Goal: Transaction & Acquisition: Book appointment/travel/reservation

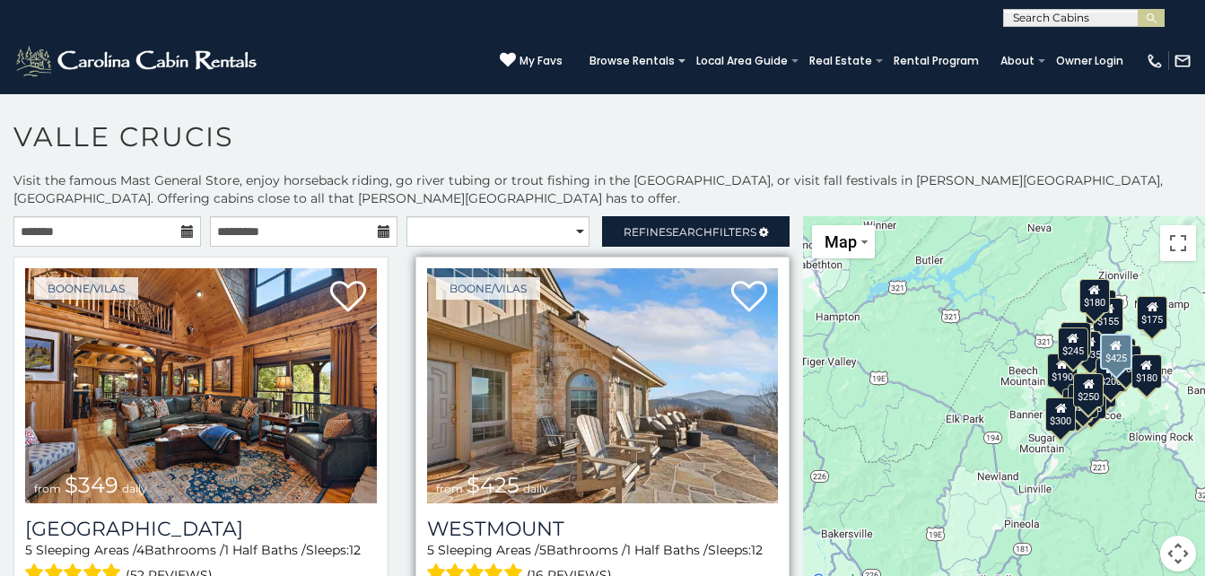
click at [708, 449] on img at bounding box center [603, 385] width 352 height 235
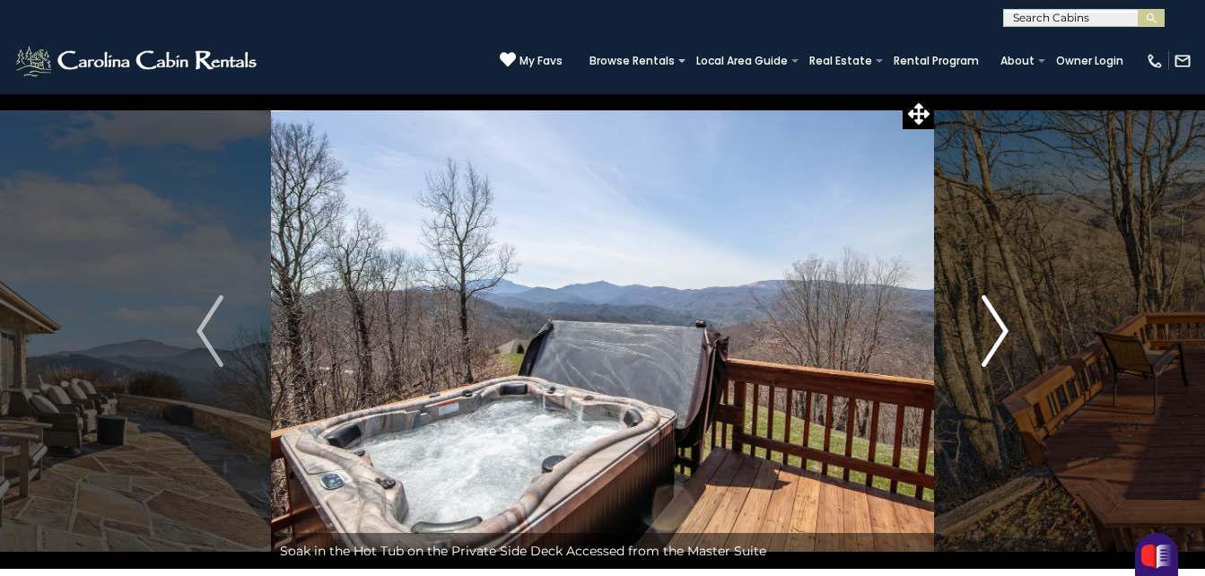
click at [991, 325] on img "Next" at bounding box center [995, 331] width 27 height 72
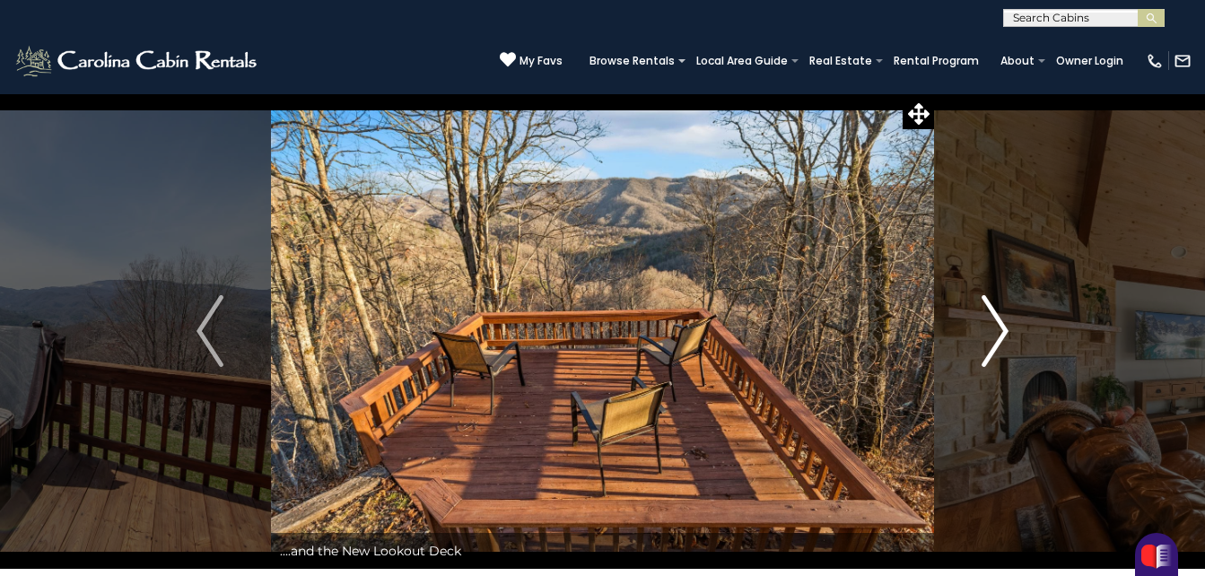
click at [991, 325] on img "Next" at bounding box center [995, 331] width 27 height 72
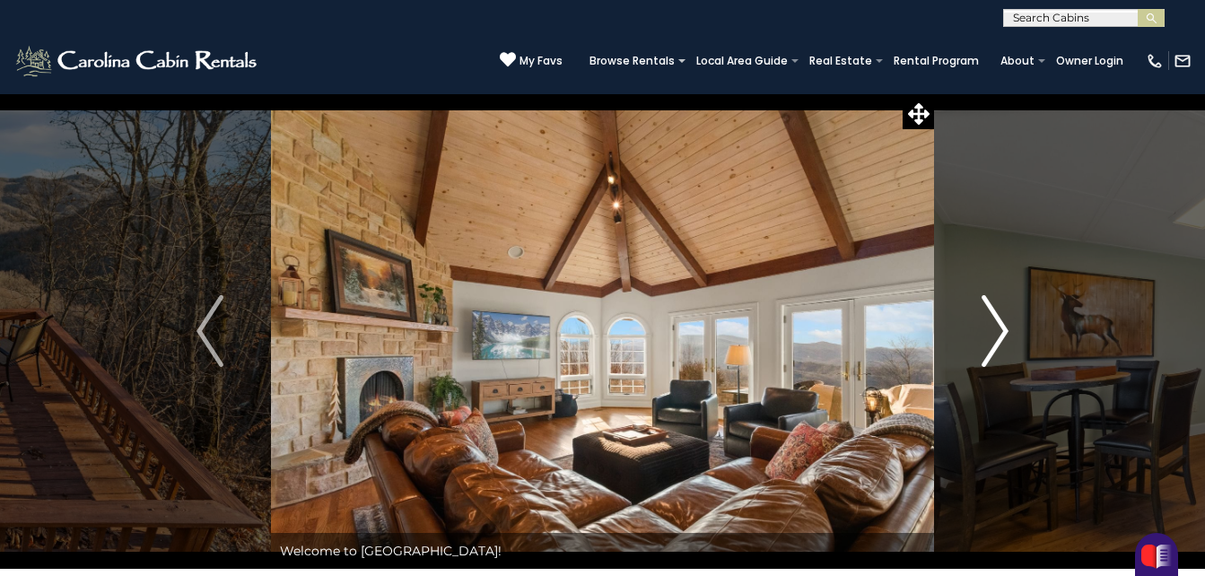
click at [991, 325] on img "Next" at bounding box center [995, 331] width 27 height 72
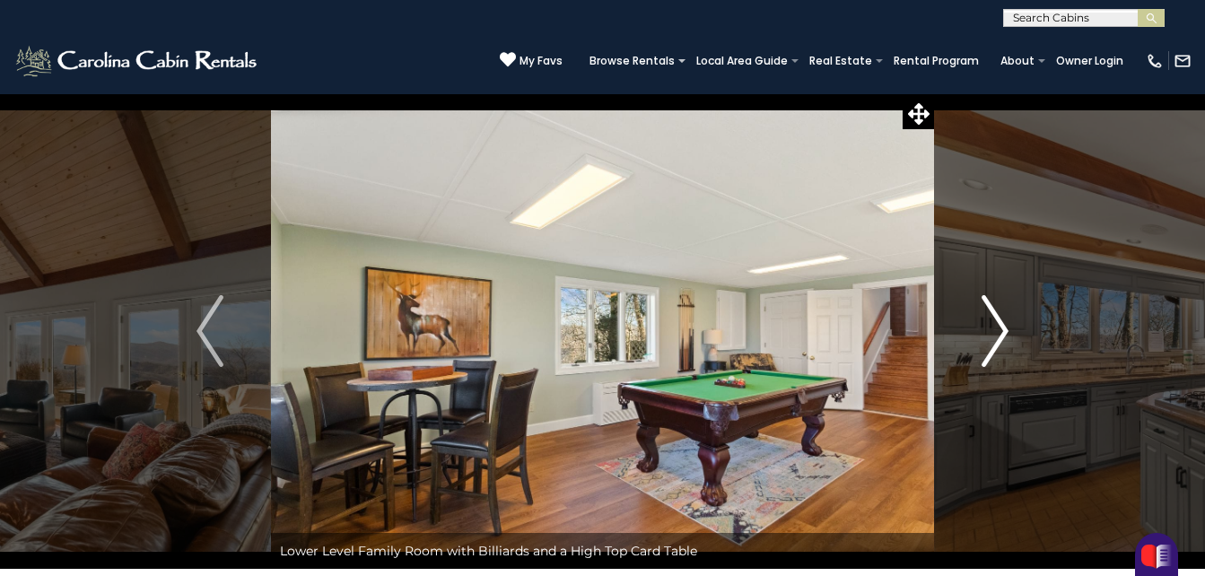
click at [991, 325] on img "Next" at bounding box center [995, 331] width 27 height 72
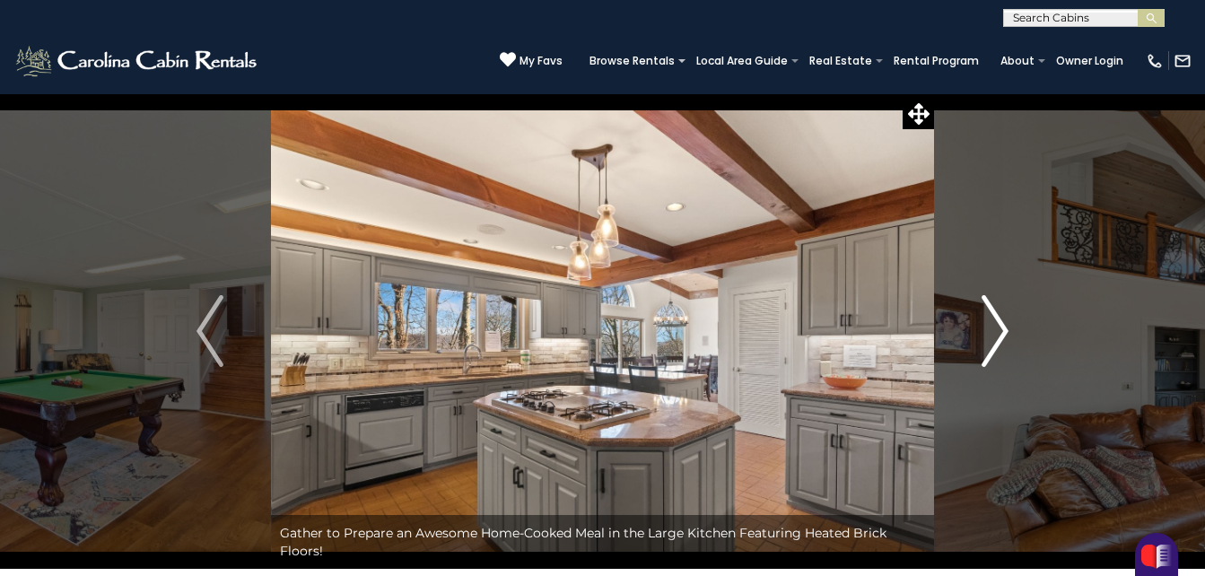
click at [991, 325] on img "Next" at bounding box center [995, 331] width 27 height 72
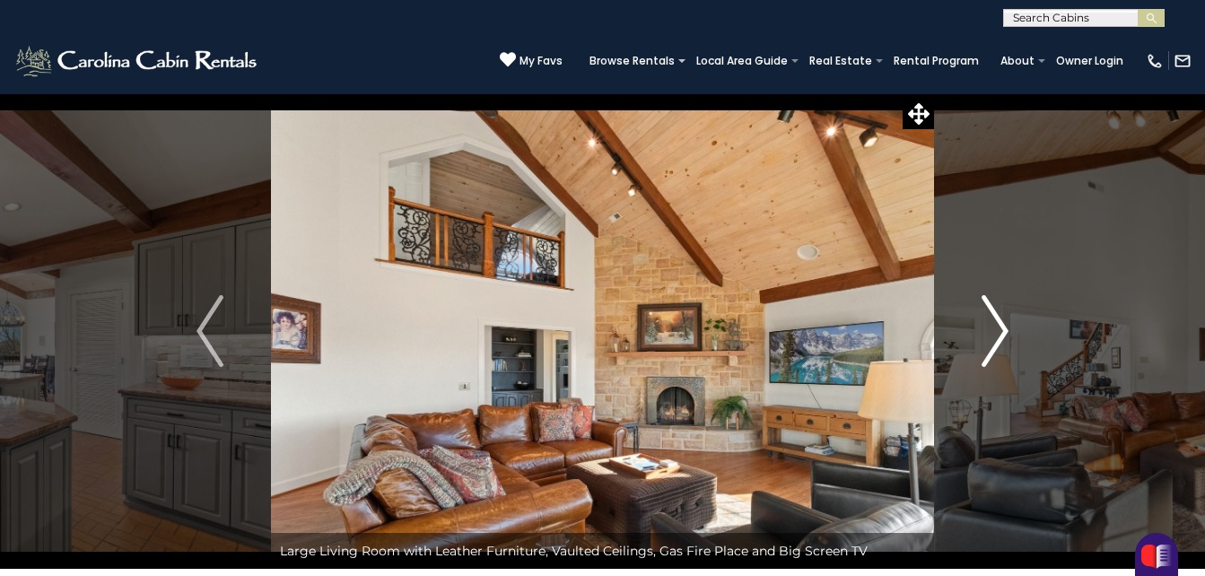
click at [991, 325] on img "Next" at bounding box center [995, 331] width 27 height 72
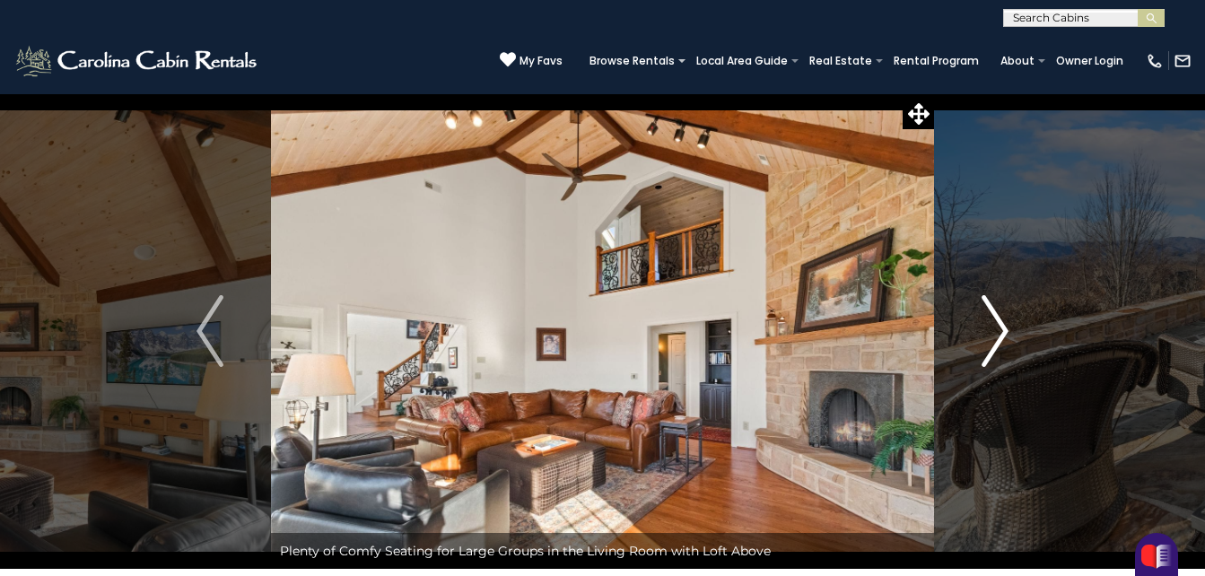
click at [991, 325] on img "Next" at bounding box center [995, 331] width 27 height 72
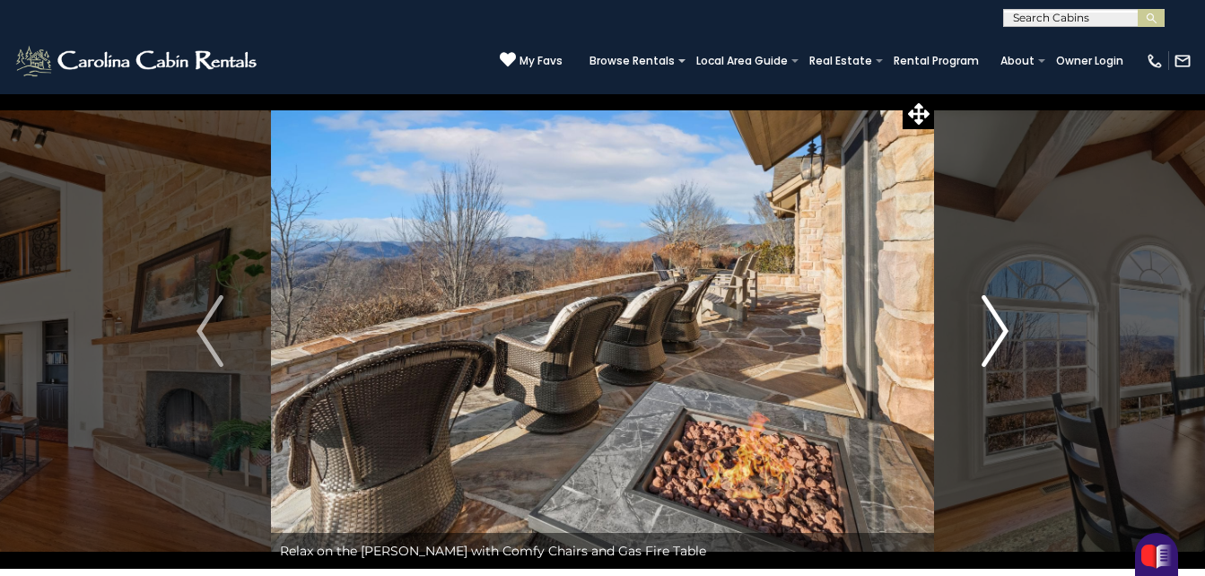
click at [991, 325] on img "Next" at bounding box center [995, 331] width 27 height 72
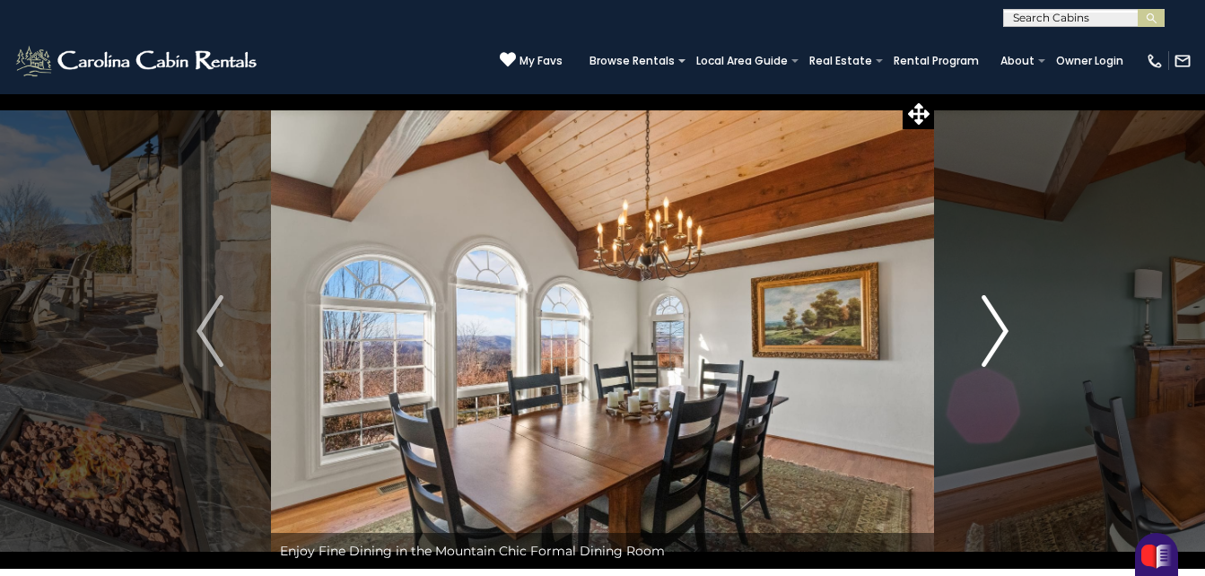
click at [991, 325] on img "Next" at bounding box center [995, 331] width 27 height 72
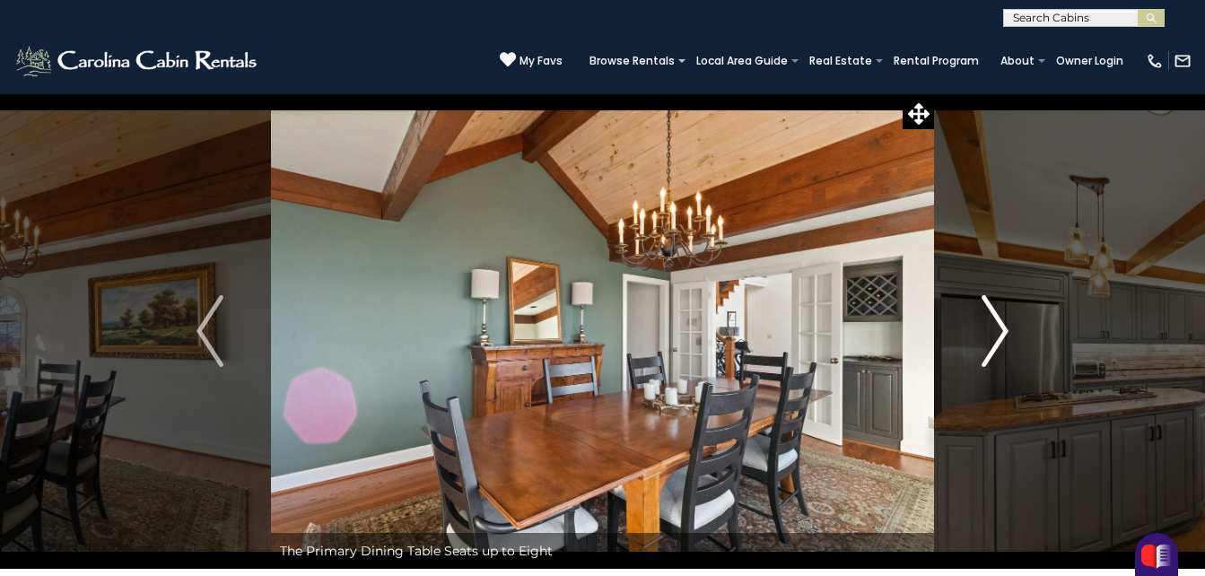
click at [991, 325] on img "Next" at bounding box center [995, 331] width 27 height 72
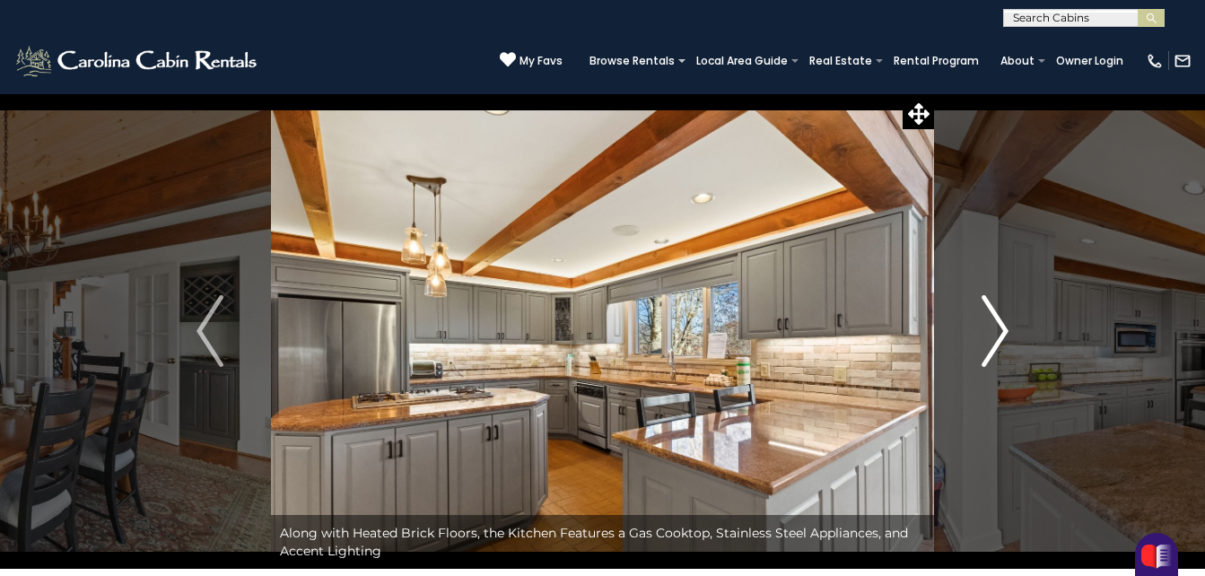
click at [991, 325] on img "Next" at bounding box center [995, 331] width 27 height 72
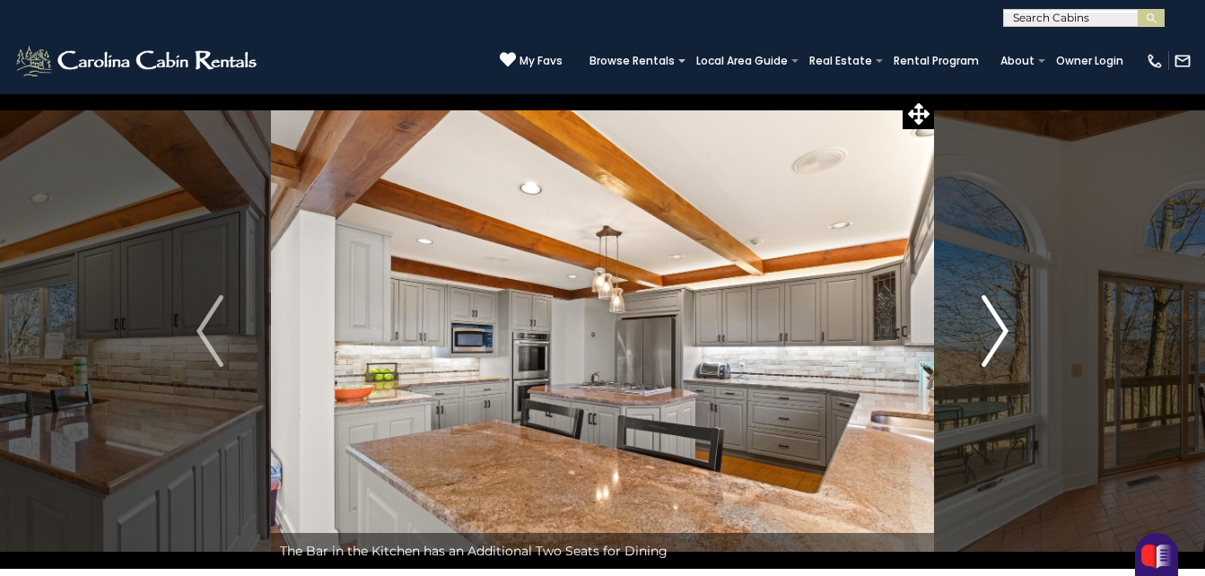
click at [991, 325] on img "Next" at bounding box center [995, 331] width 27 height 72
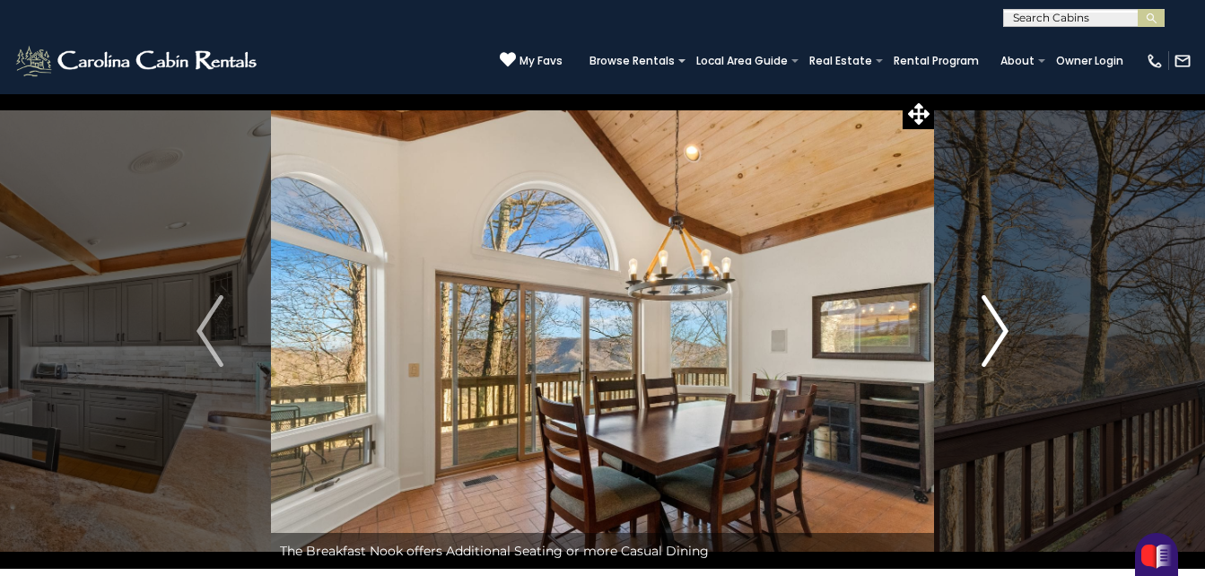
click at [991, 325] on img "Next" at bounding box center [995, 331] width 27 height 72
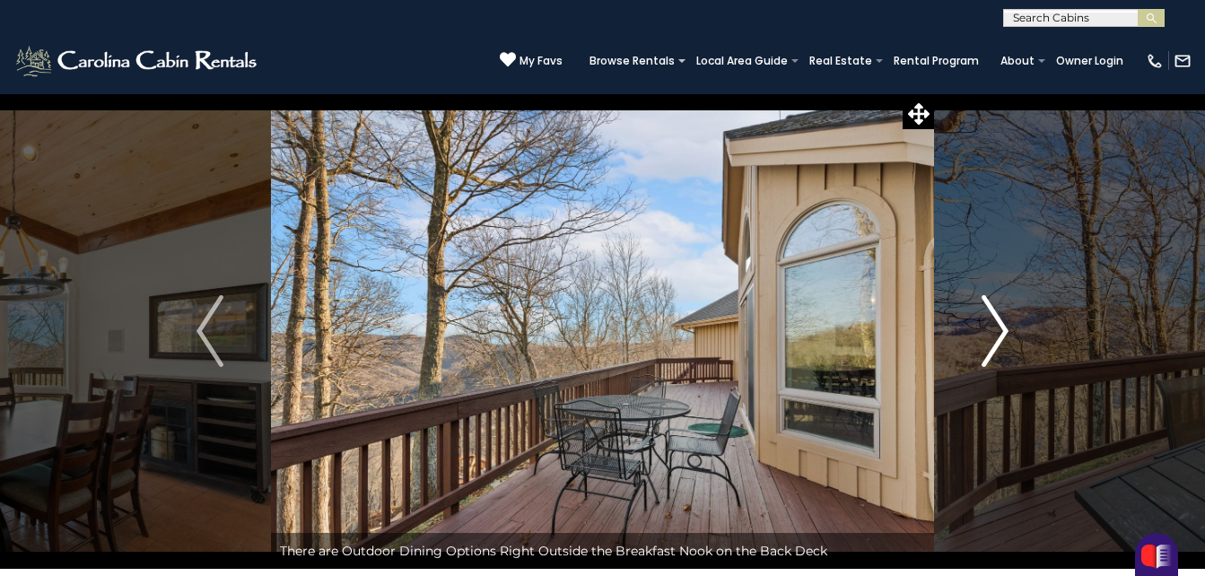
drag, startPoint x: 991, startPoint y: 325, endPoint x: 996, endPoint y: 359, distance: 34.5
click at [996, 359] on img "Next" at bounding box center [995, 331] width 27 height 72
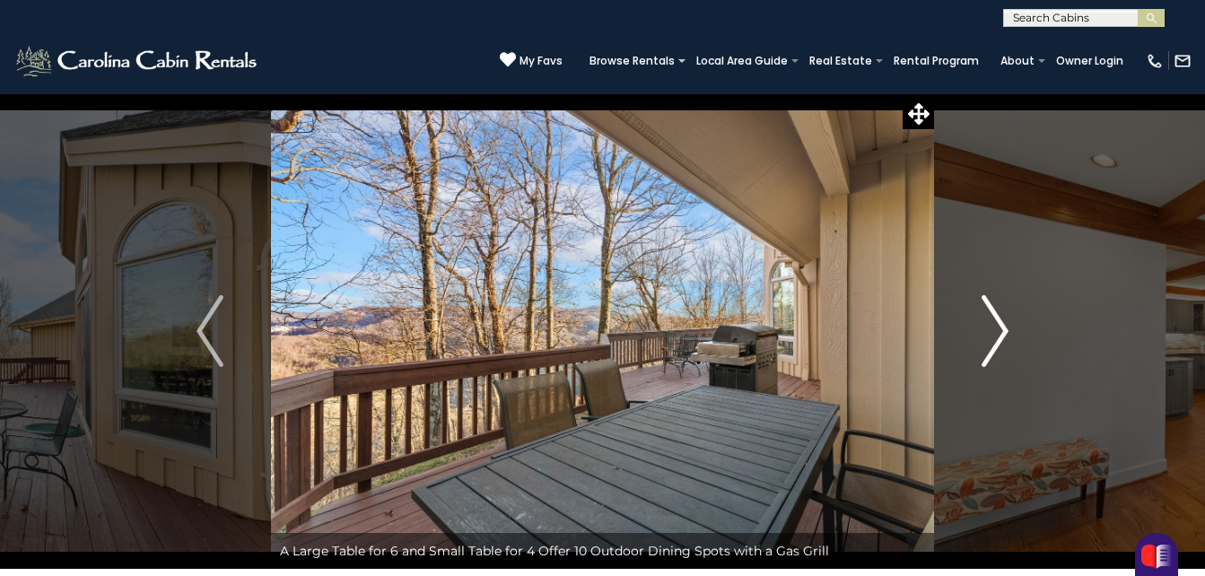
click at [983, 348] on img "Next" at bounding box center [995, 331] width 27 height 72
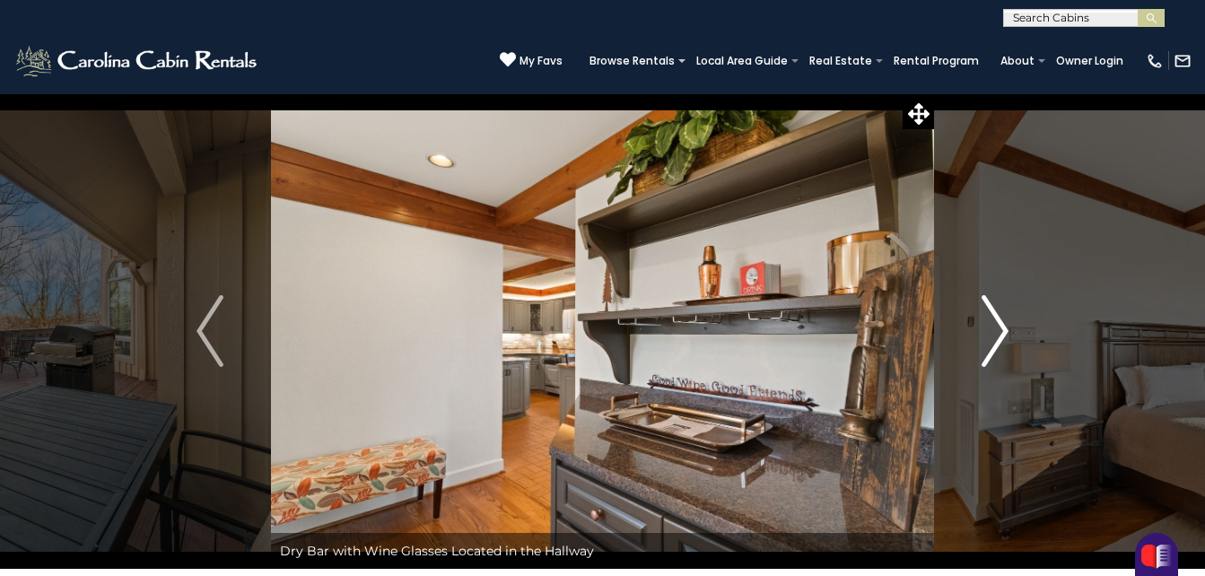
click at [991, 350] on img "Next" at bounding box center [995, 331] width 27 height 72
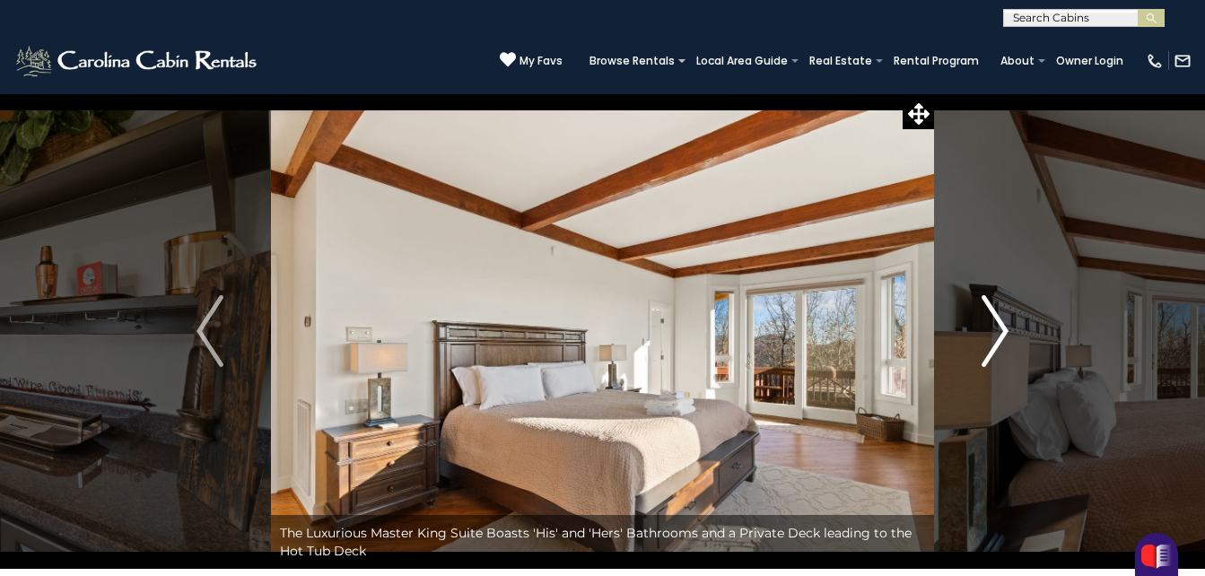
click at [991, 350] on img "Next" at bounding box center [995, 331] width 27 height 72
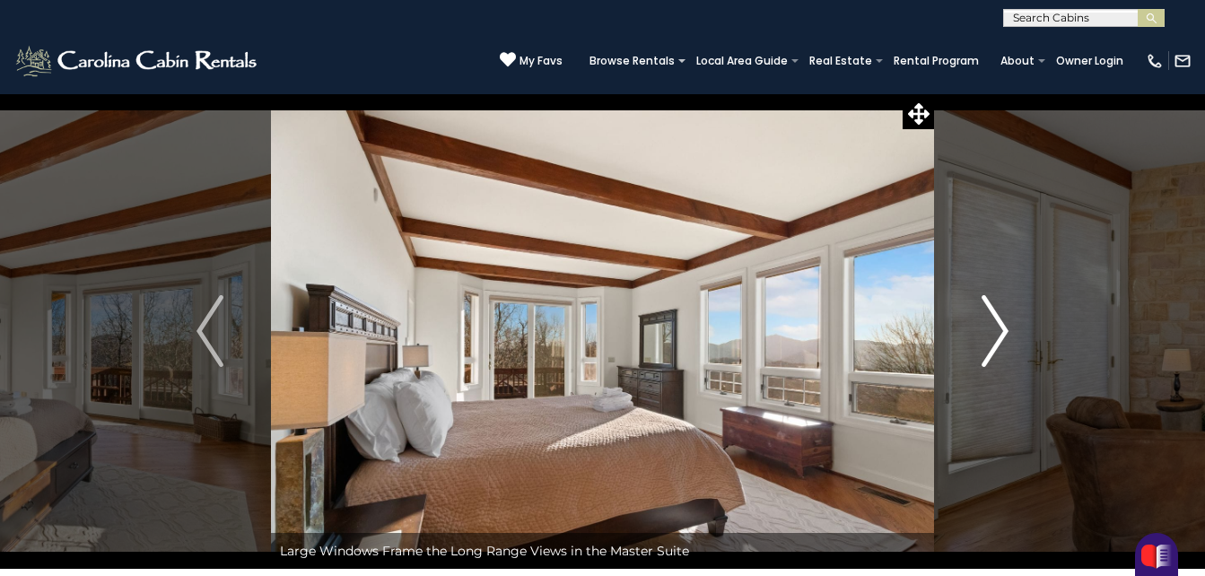
click at [991, 350] on img "Next" at bounding box center [995, 331] width 27 height 72
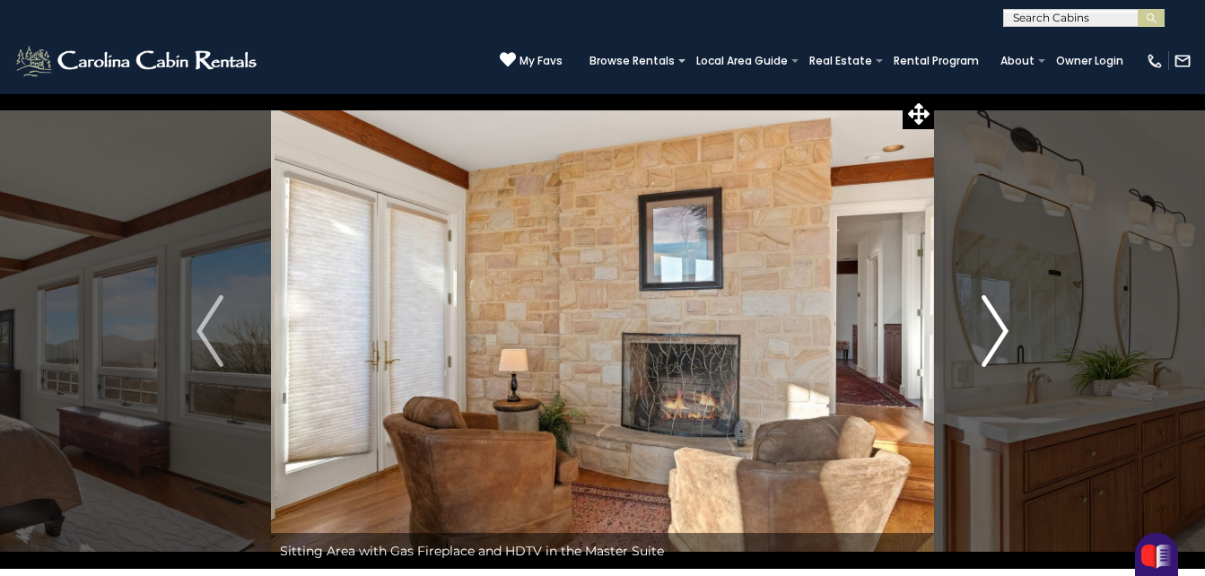
click at [991, 350] on img "Next" at bounding box center [995, 331] width 27 height 72
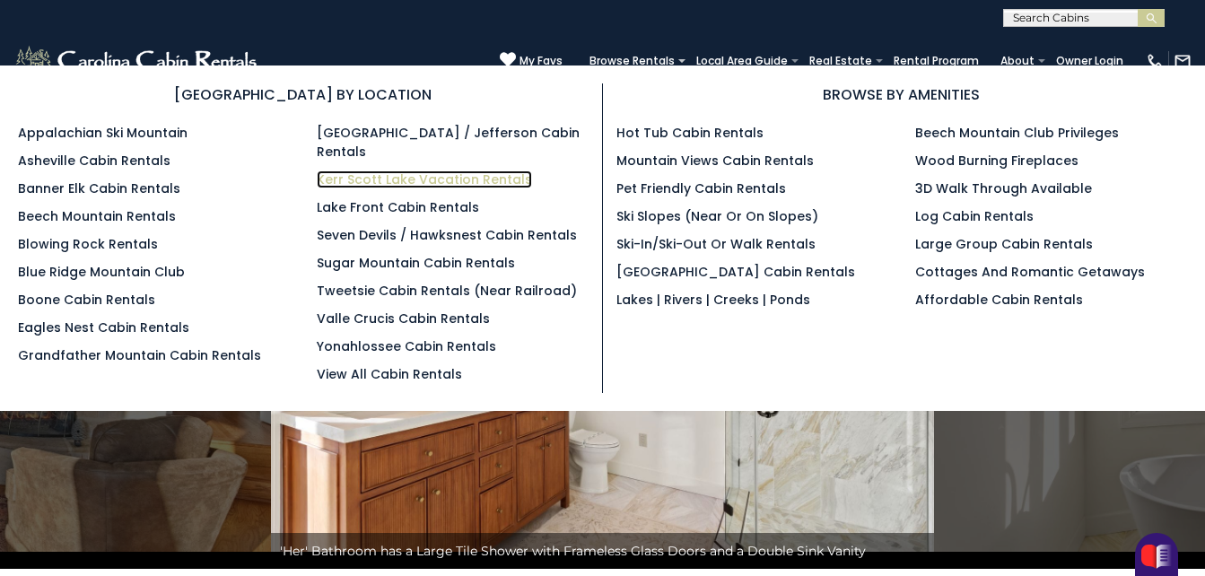
click at [354, 170] on link "Kerr Scott Lake Vacation Rentals" at bounding box center [424, 179] width 215 height 18
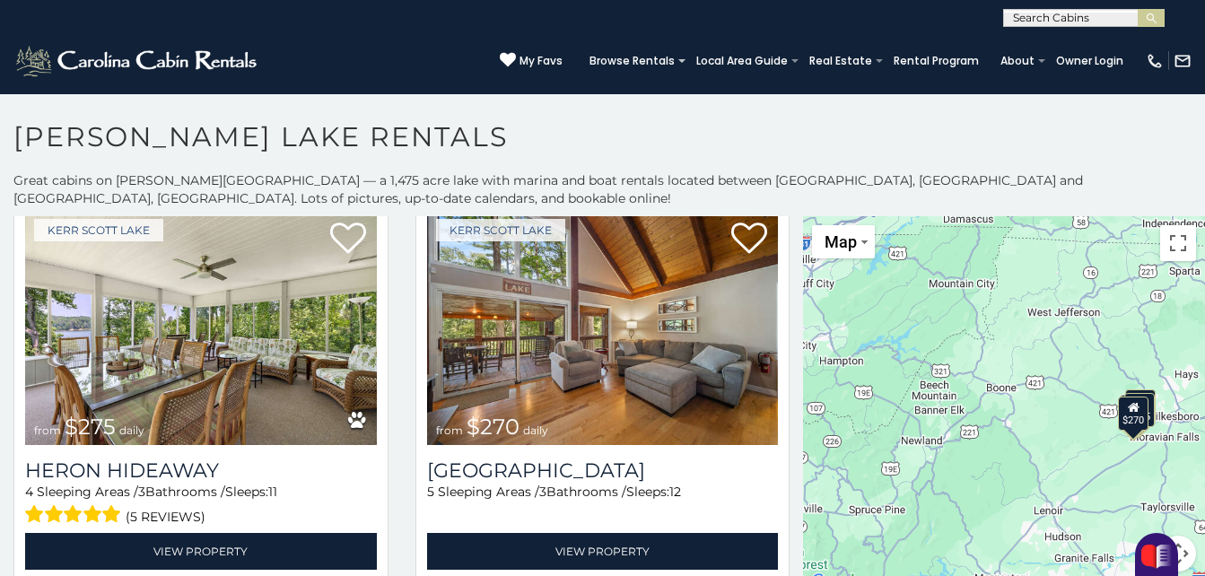
scroll to position [10, 0]
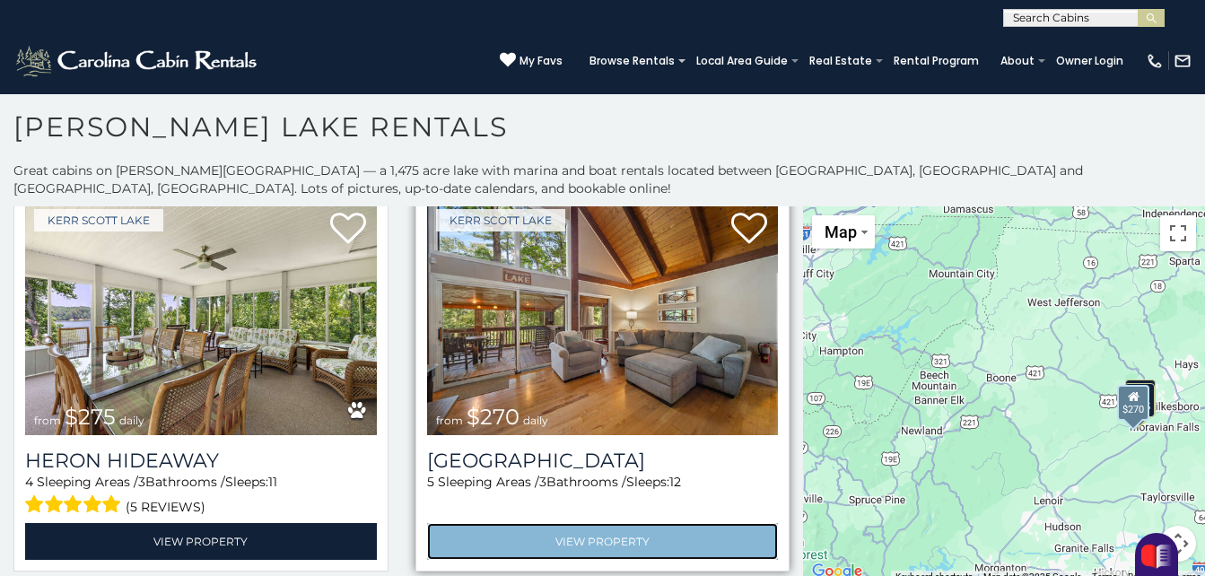
click at [641, 528] on link "View Property" at bounding box center [603, 541] width 352 height 37
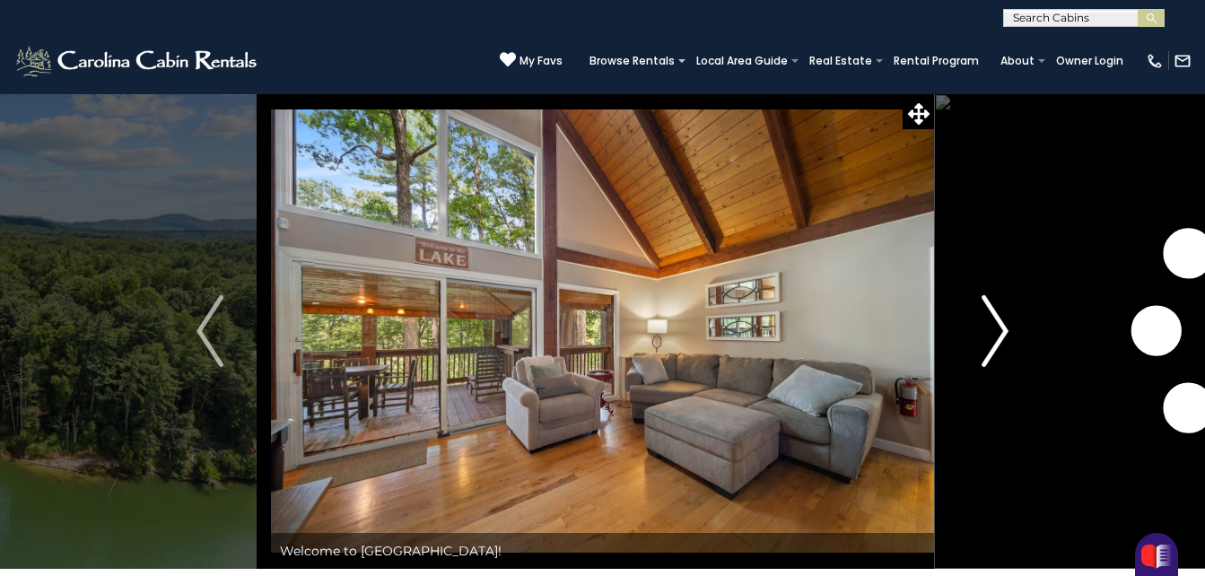
click at [997, 338] on img "Next" at bounding box center [995, 331] width 27 height 72
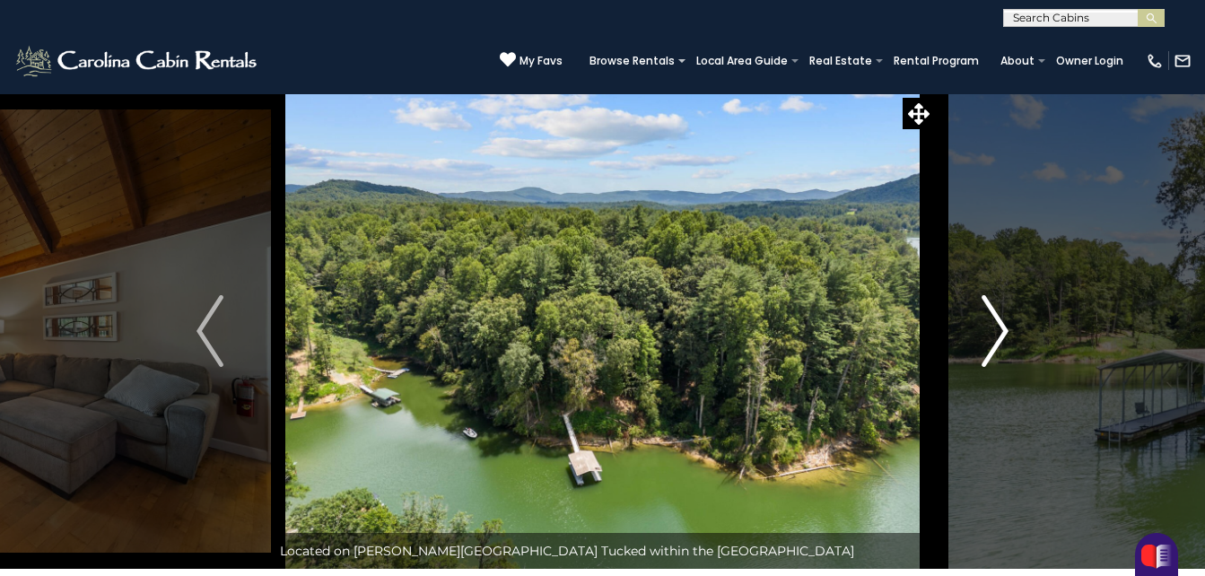
click at [997, 338] on img "Next" at bounding box center [995, 331] width 27 height 72
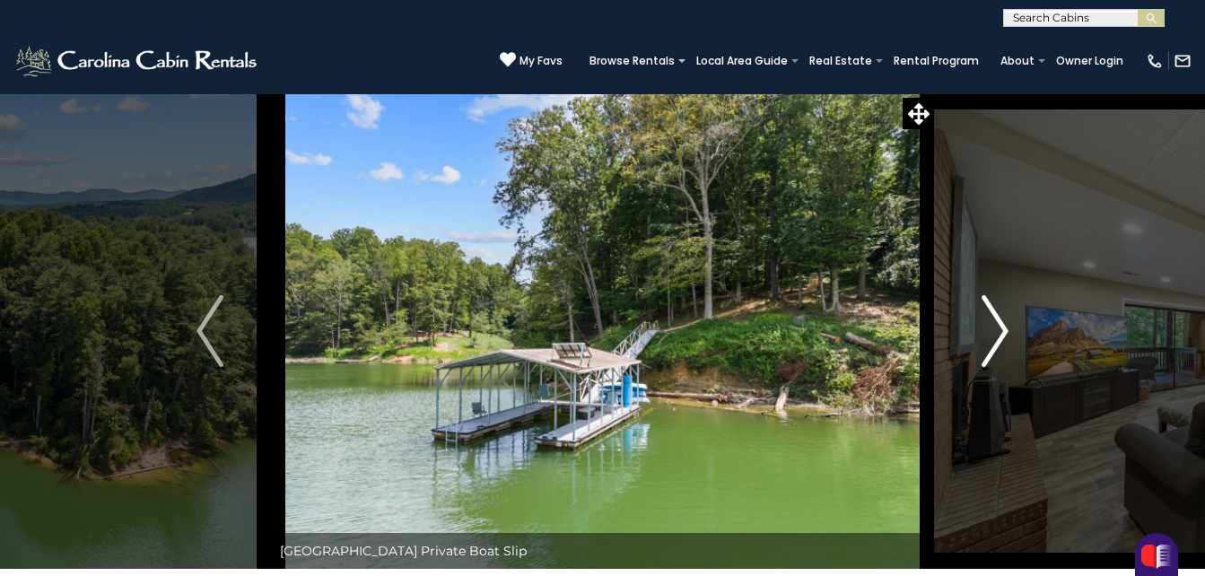
click at [999, 345] on img "Next" at bounding box center [995, 331] width 27 height 72
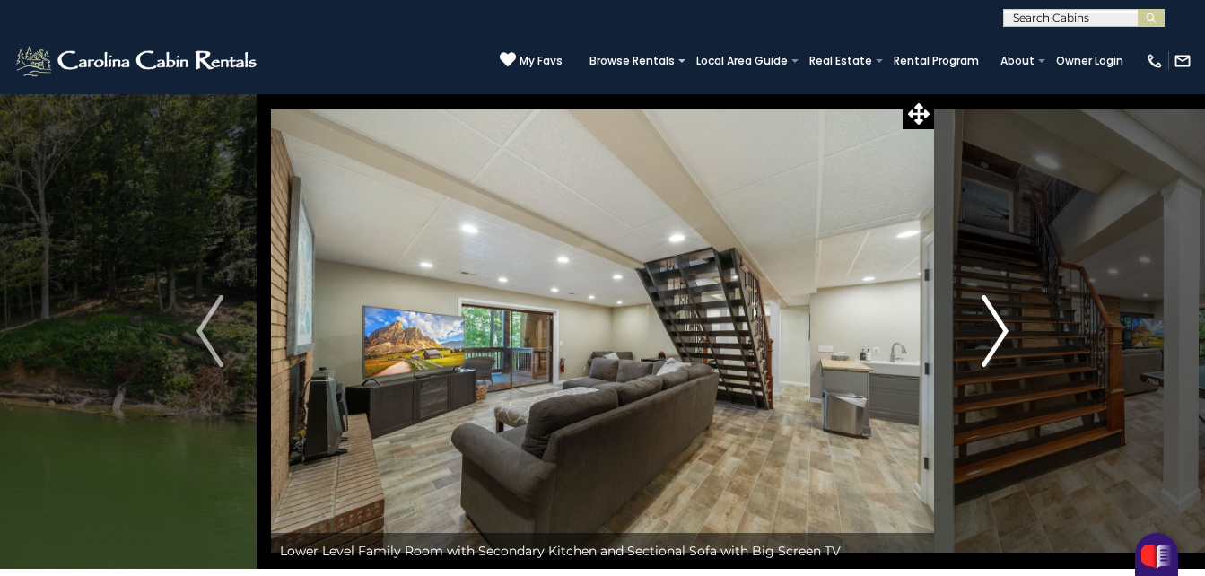
click at [998, 353] on img "Next" at bounding box center [995, 331] width 27 height 72
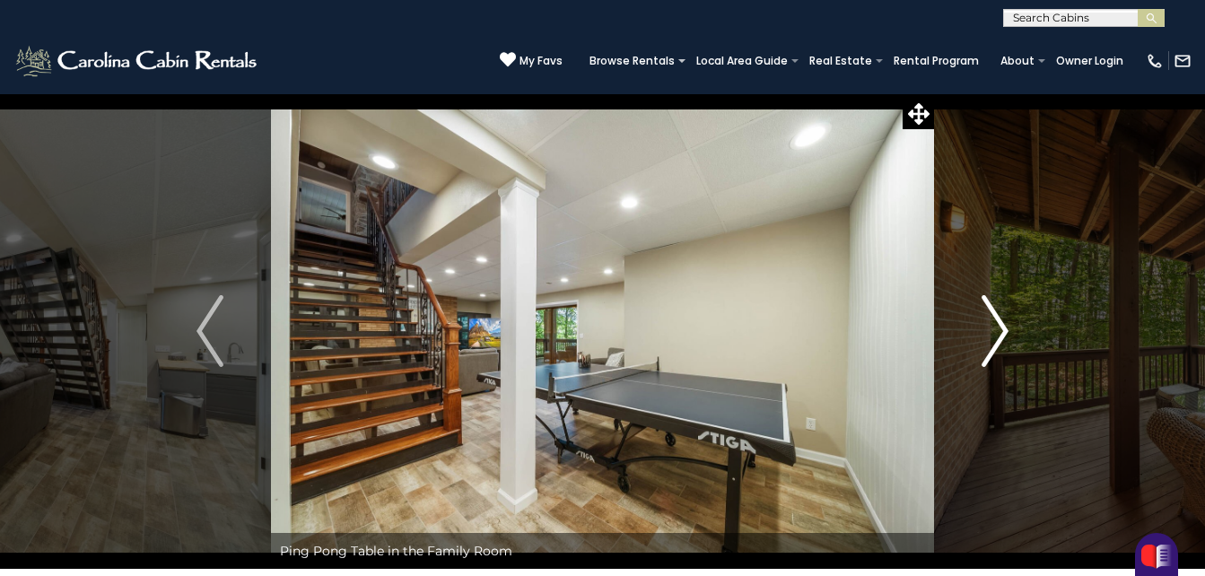
click at [994, 358] on img "Next" at bounding box center [995, 331] width 27 height 72
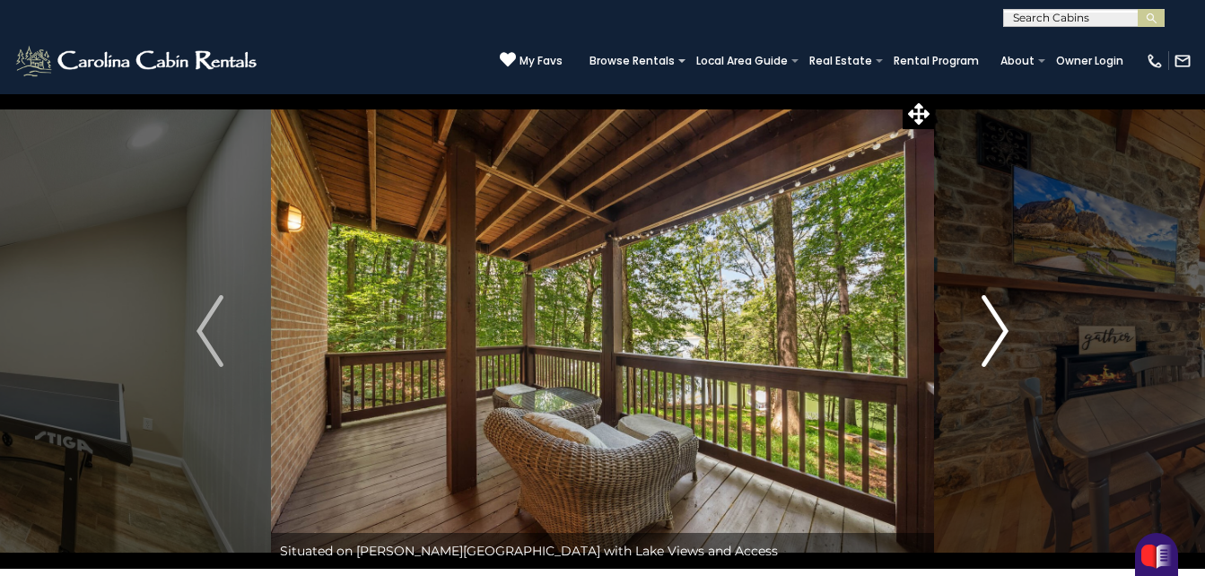
click at [996, 362] on img "Next" at bounding box center [995, 331] width 27 height 72
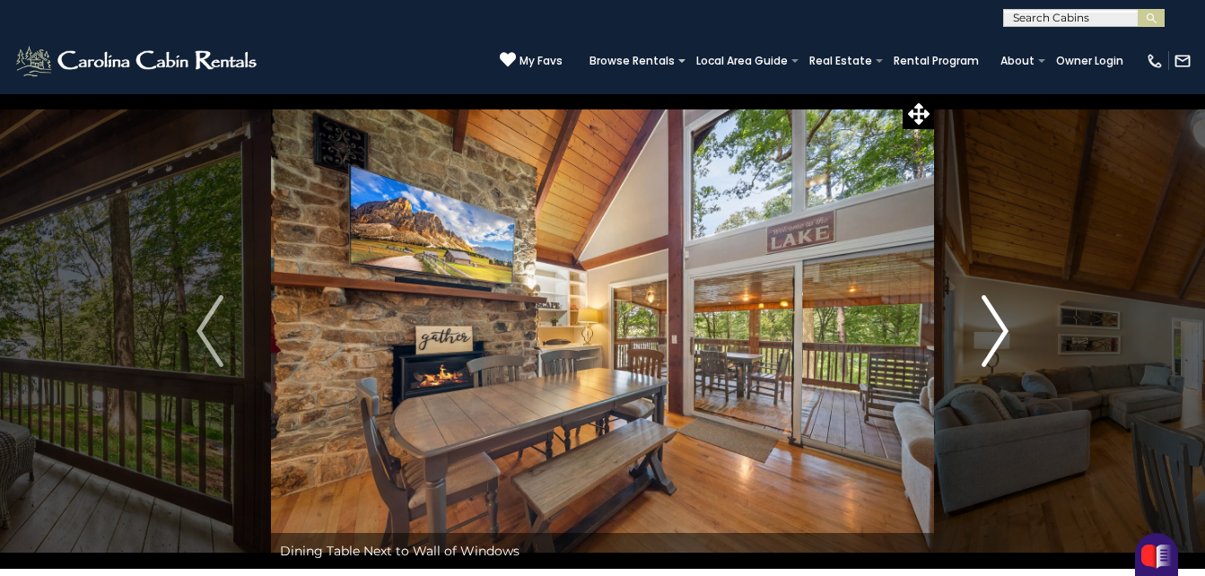
click at [993, 354] on img "Next" at bounding box center [995, 331] width 27 height 72
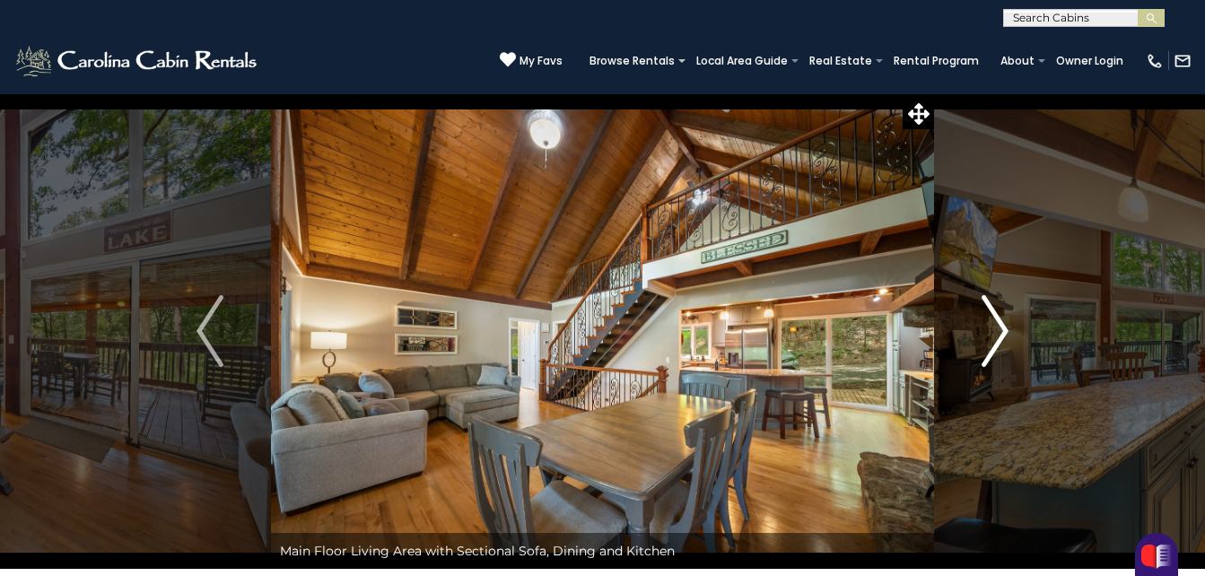
click at [993, 354] on img "Next" at bounding box center [995, 331] width 27 height 72
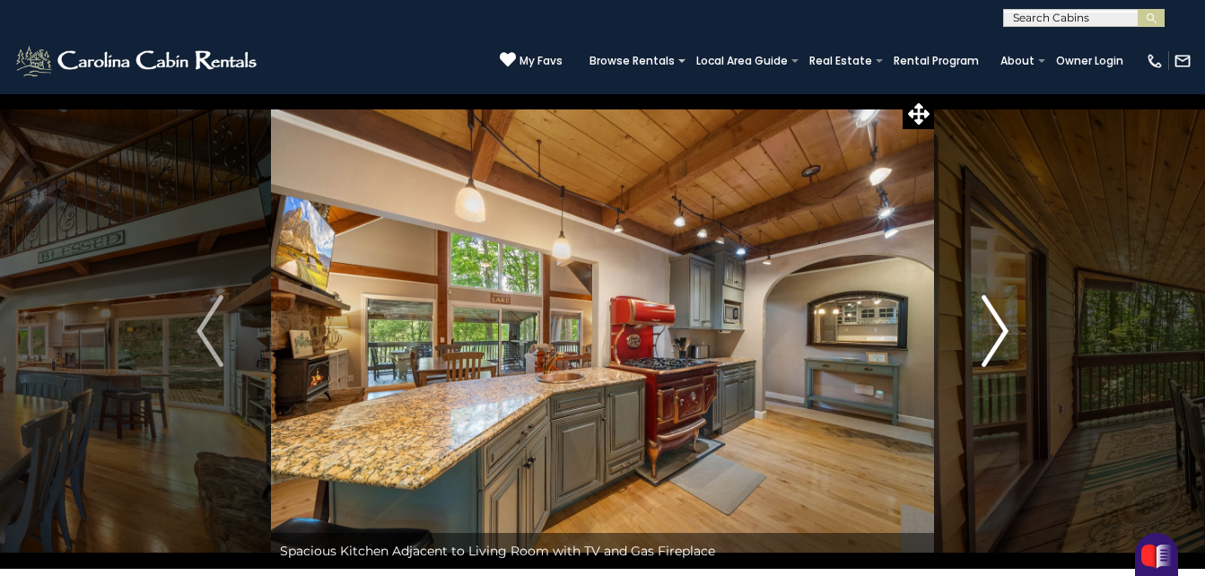
click at [1003, 367] on button "Next" at bounding box center [995, 331] width 122 height 476
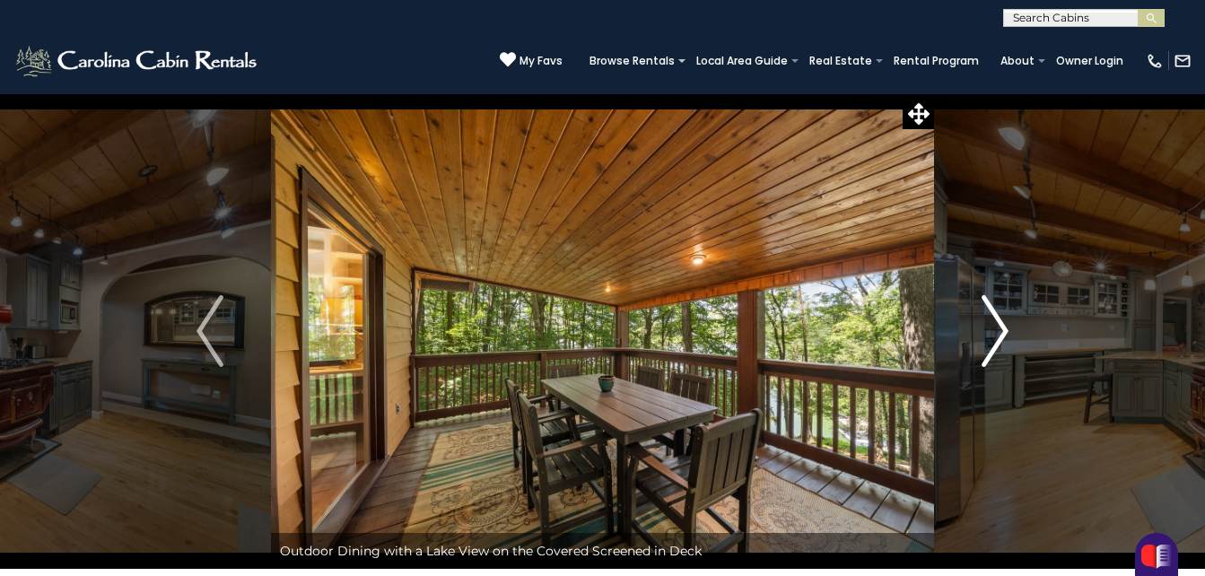
click at [995, 363] on img "Next" at bounding box center [995, 331] width 27 height 72
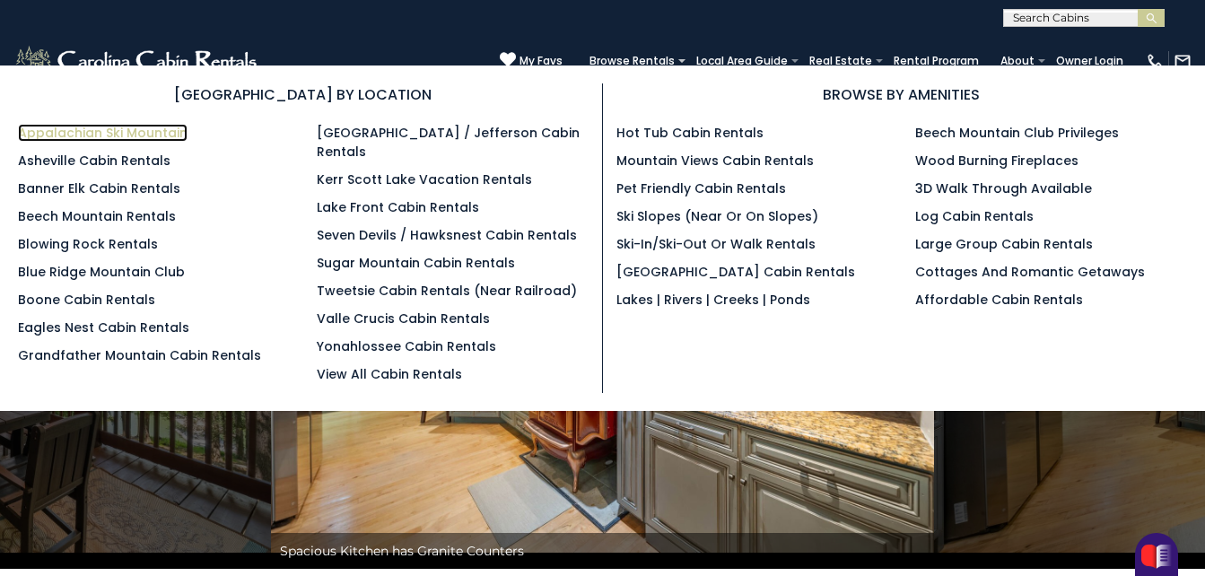
click at [136, 136] on link "Appalachian Ski Mountain" at bounding box center [103, 133] width 170 height 18
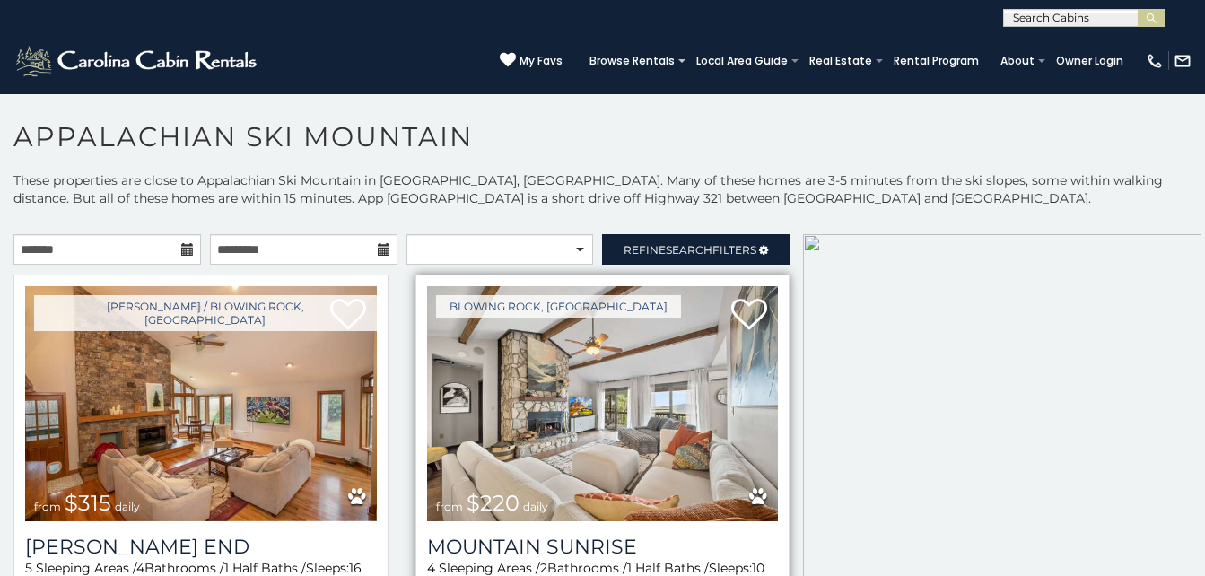
click at [625, 282] on div "Blowing Rock, [GEOGRAPHIC_DATA] from $220 daily [GEOGRAPHIC_DATA] 4 Sleeping Ar…" at bounding box center [602, 467] width 375 height 384
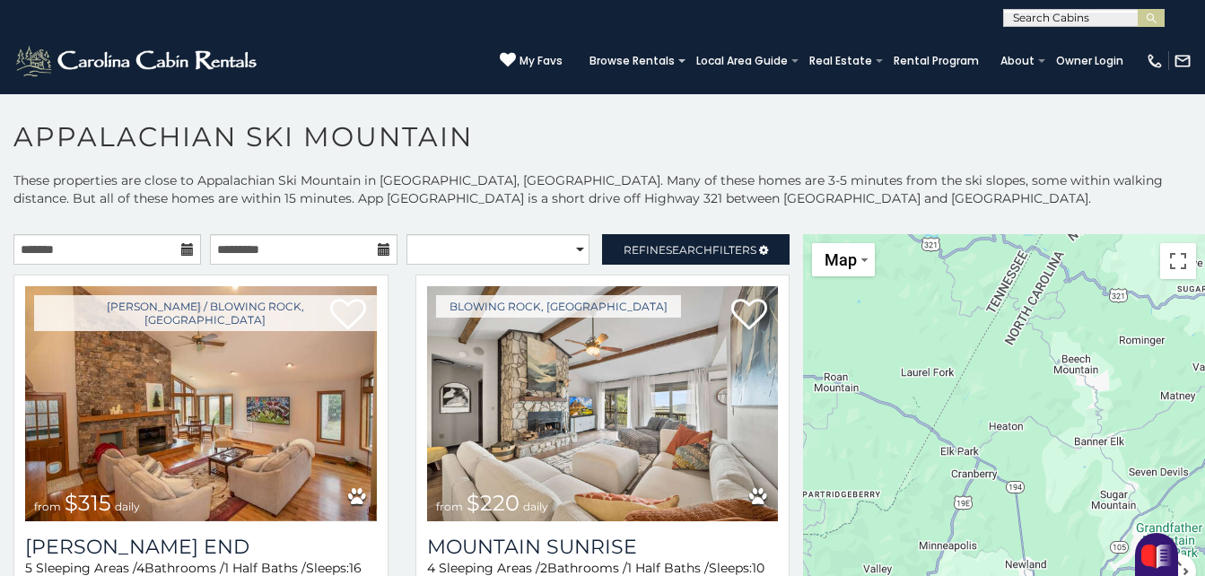
scroll to position [10, 0]
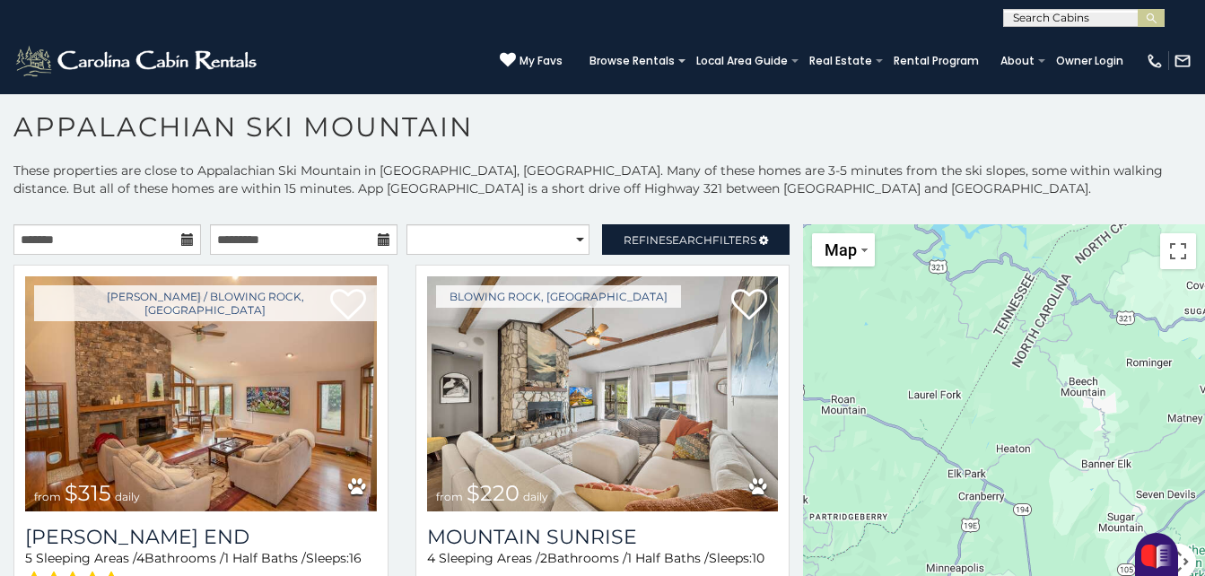
drag, startPoint x: 798, startPoint y: 249, endPoint x: 805, endPoint y: 283, distance: 34.8
click at [805, 283] on div at bounding box center [1004, 412] width 402 height 377
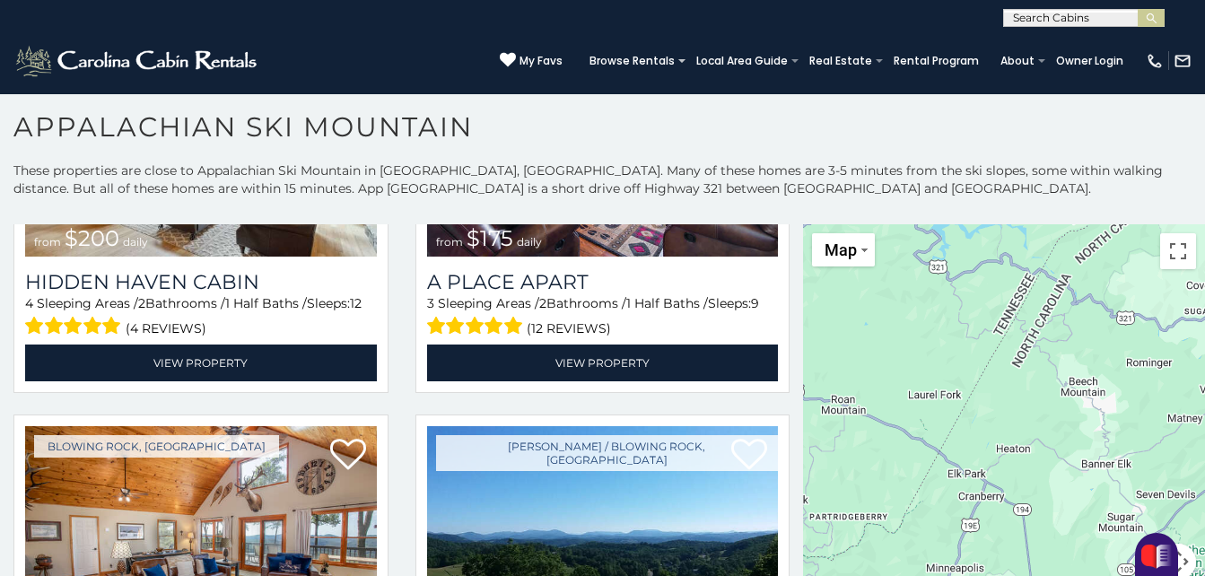
scroll to position [3916, 0]
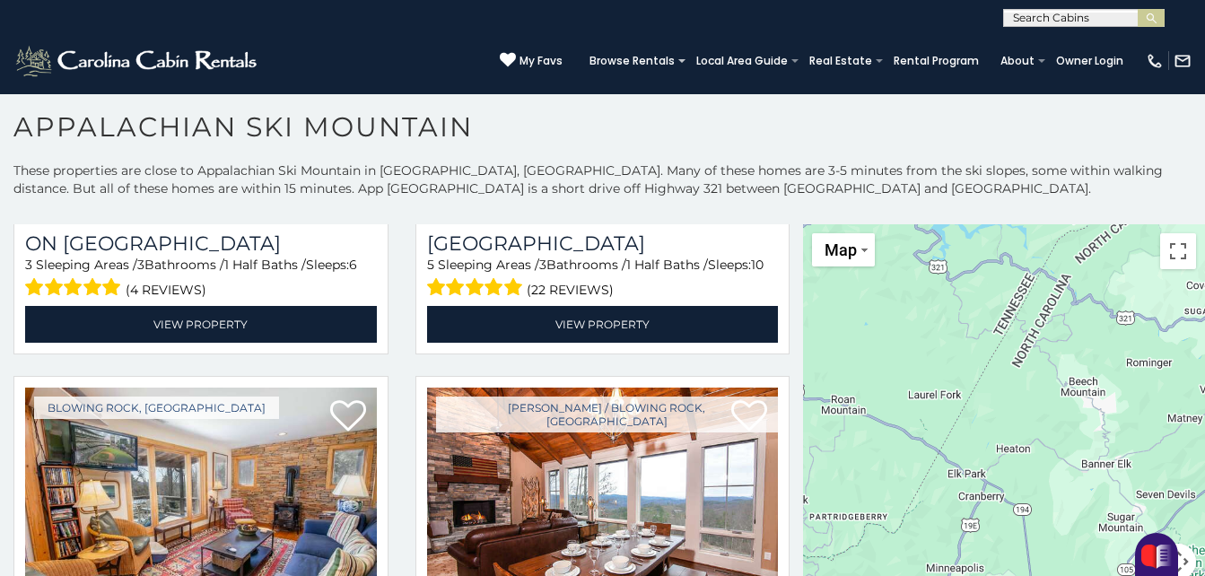
scroll to position [5171, 0]
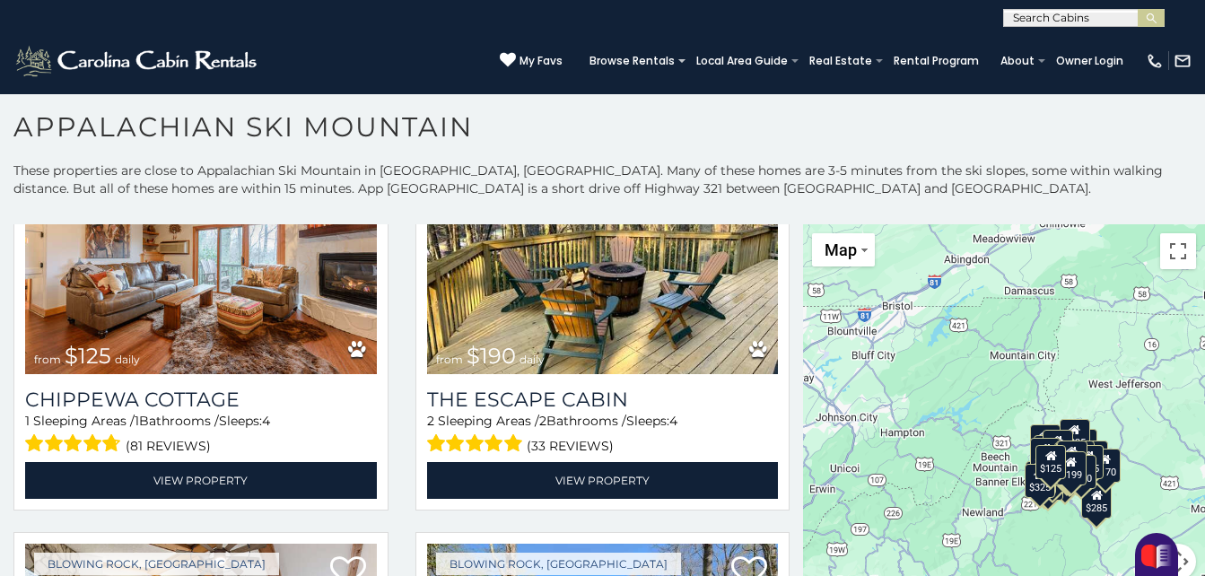
scroll to position [14422, 0]
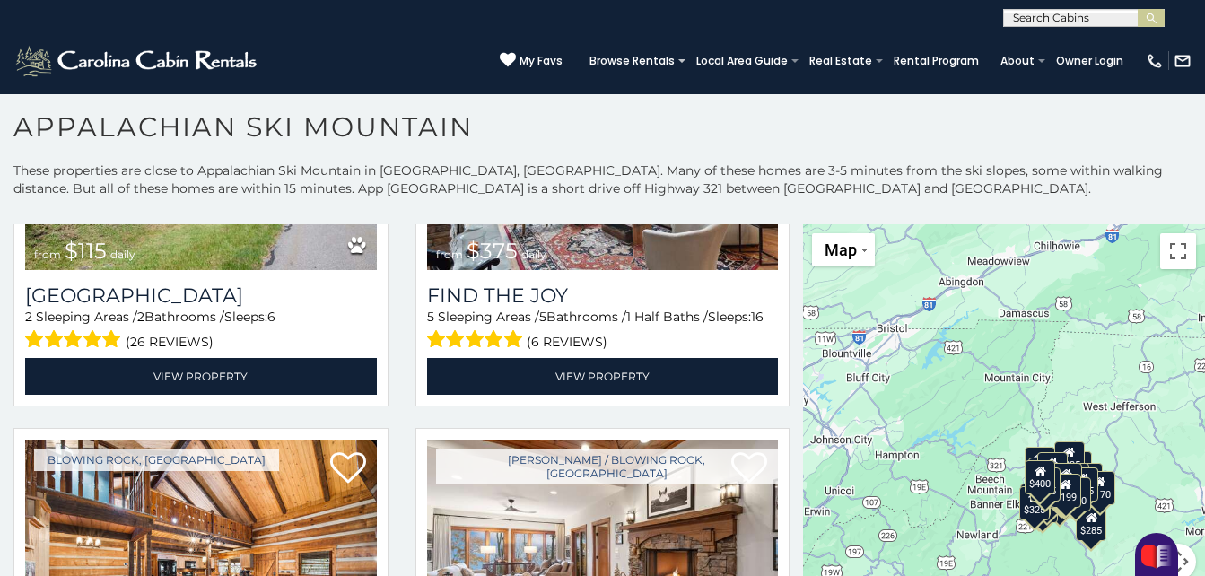
drag, startPoint x: 797, startPoint y: 496, endPoint x: 784, endPoint y: 579, distance: 83.5
click at [784, 575] on html "**********" at bounding box center [602, 283] width 1205 height 586
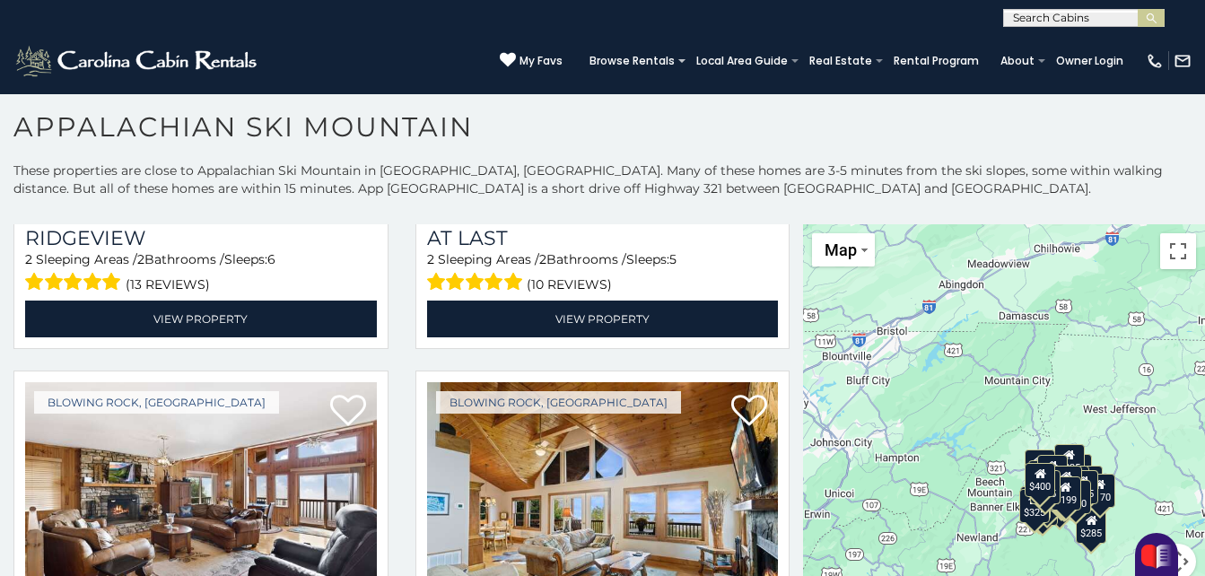
scroll to position [15948, 0]
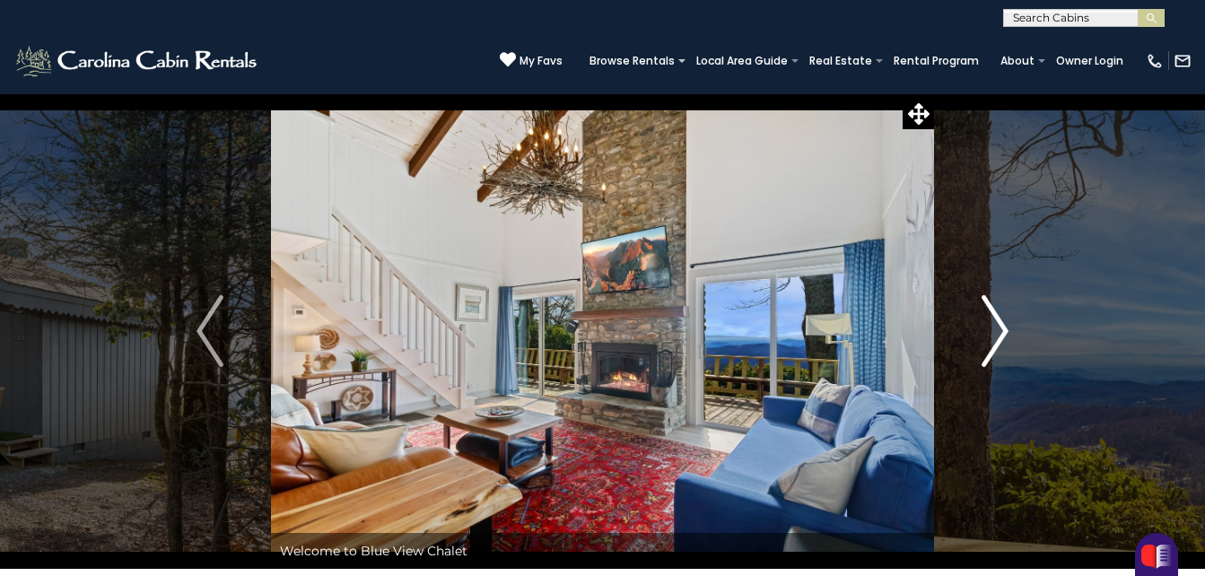
click at [986, 349] on img "Next" at bounding box center [995, 331] width 27 height 72
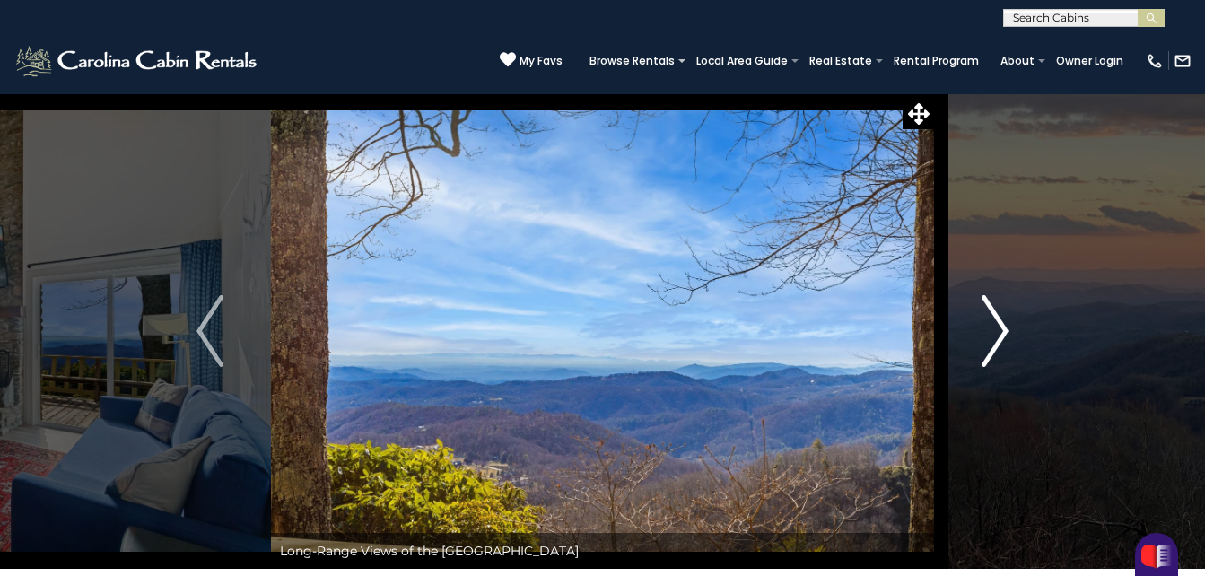
click at [987, 353] on img "Next" at bounding box center [995, 331] width 27 height 72
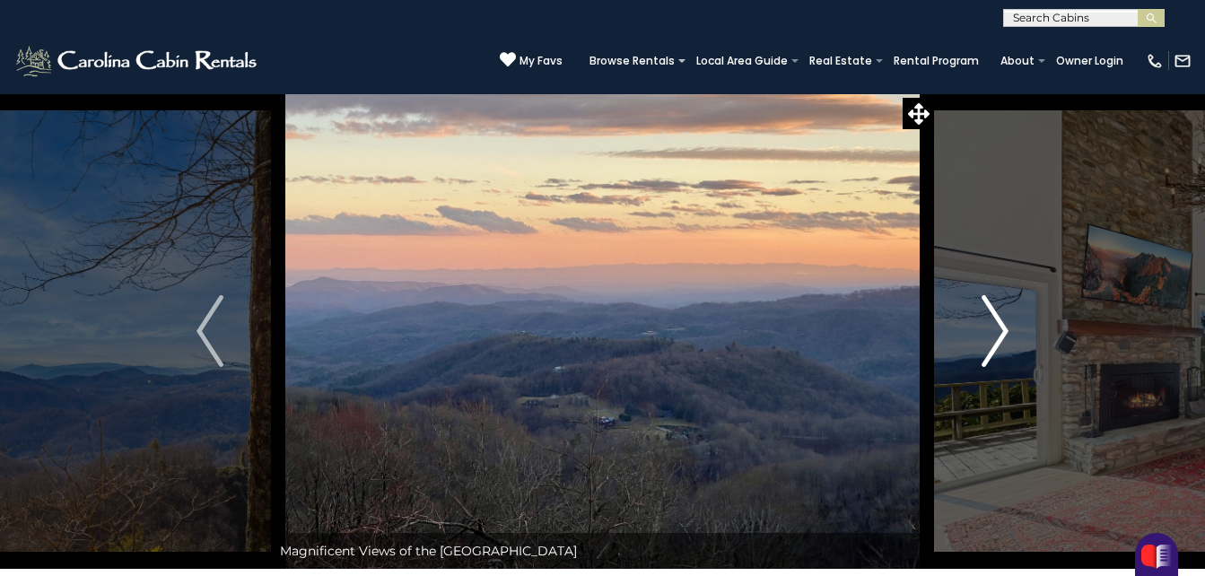
click at [987, 353] on img "Next" at bounding box center [995, 331] width 27 height 72
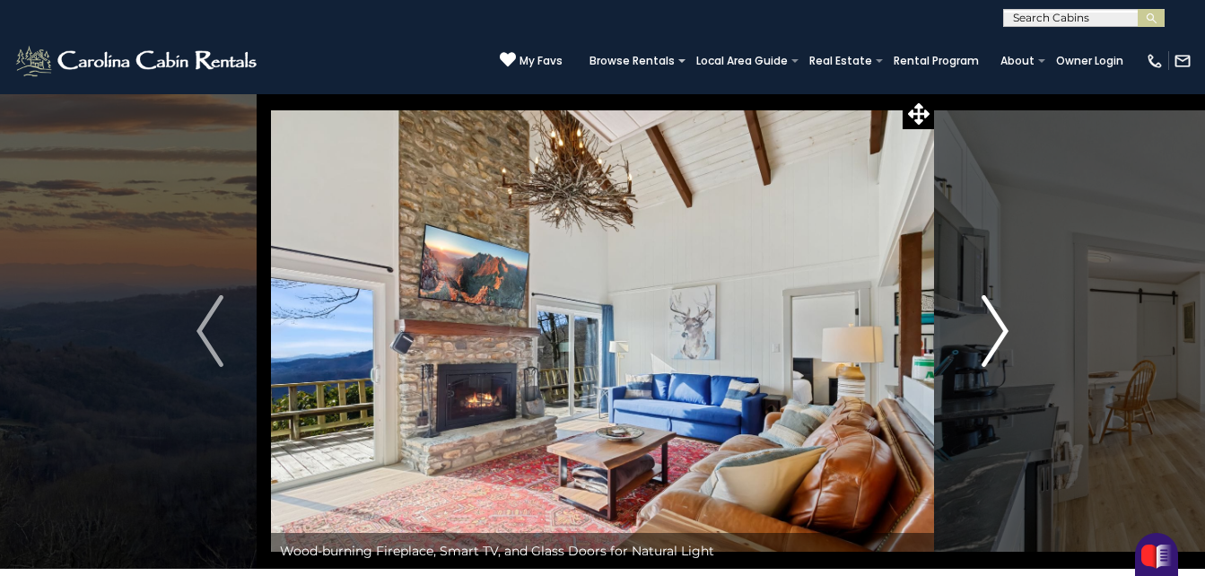
click at [987, 356] on img "Next" at bounding box center [995, 331] width 27 height 72
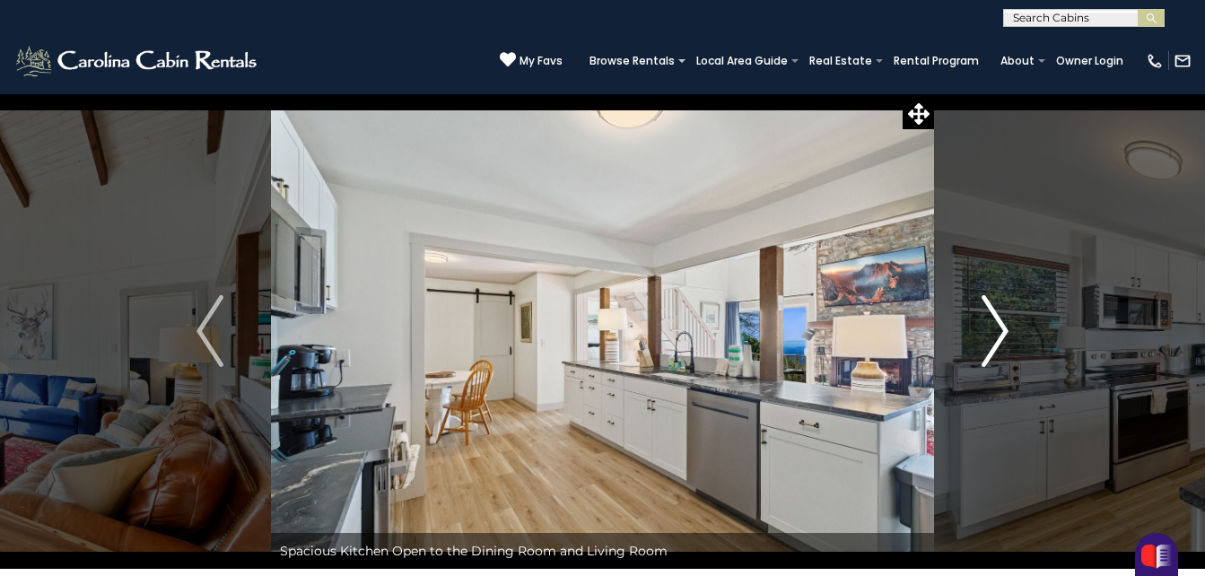
click at [987, 356] on img "Next" at bounding box center [995, 331] width 27 height 72
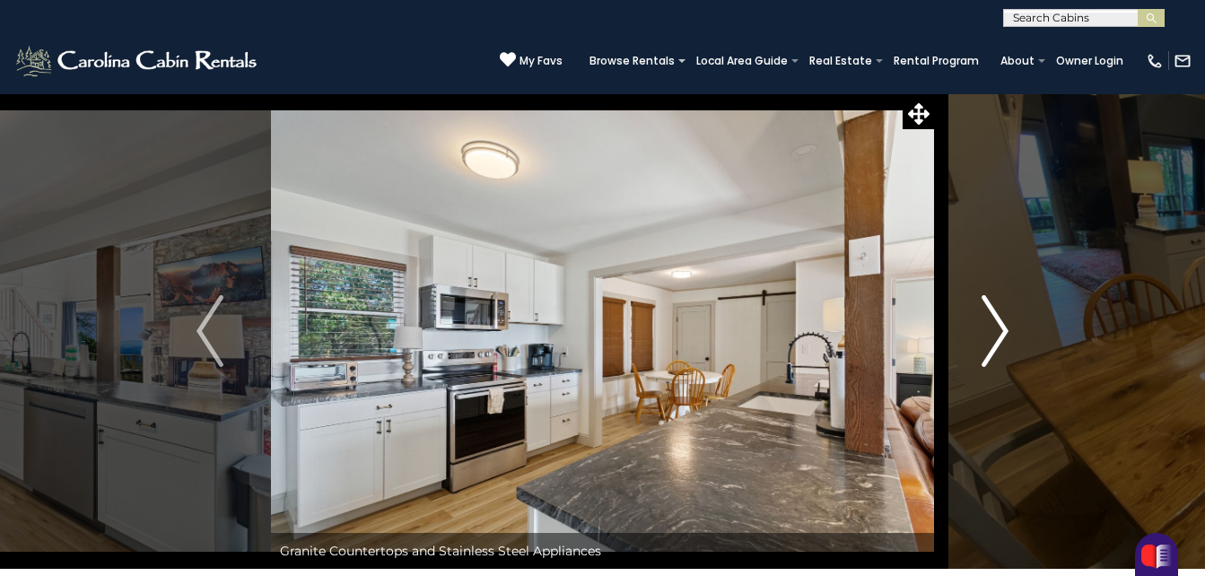
click at [988, 358] on img "Next" at bounding box center [995, 331] width 27 height 72
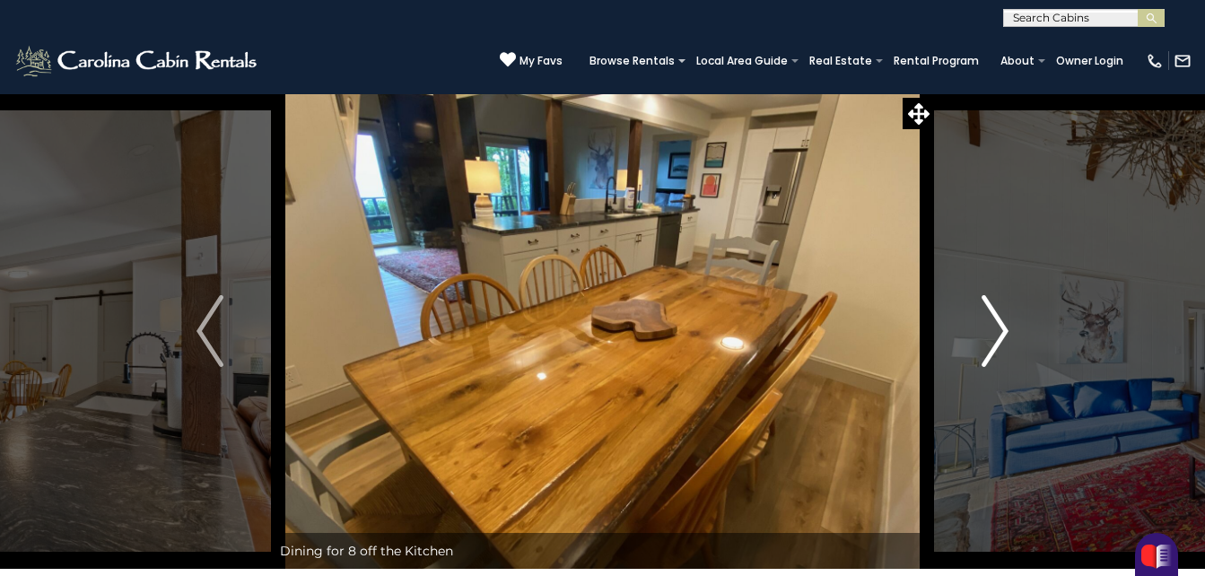
click at [988, 358] on img "Next" at bounding box center [995, 331] width 27 height 72
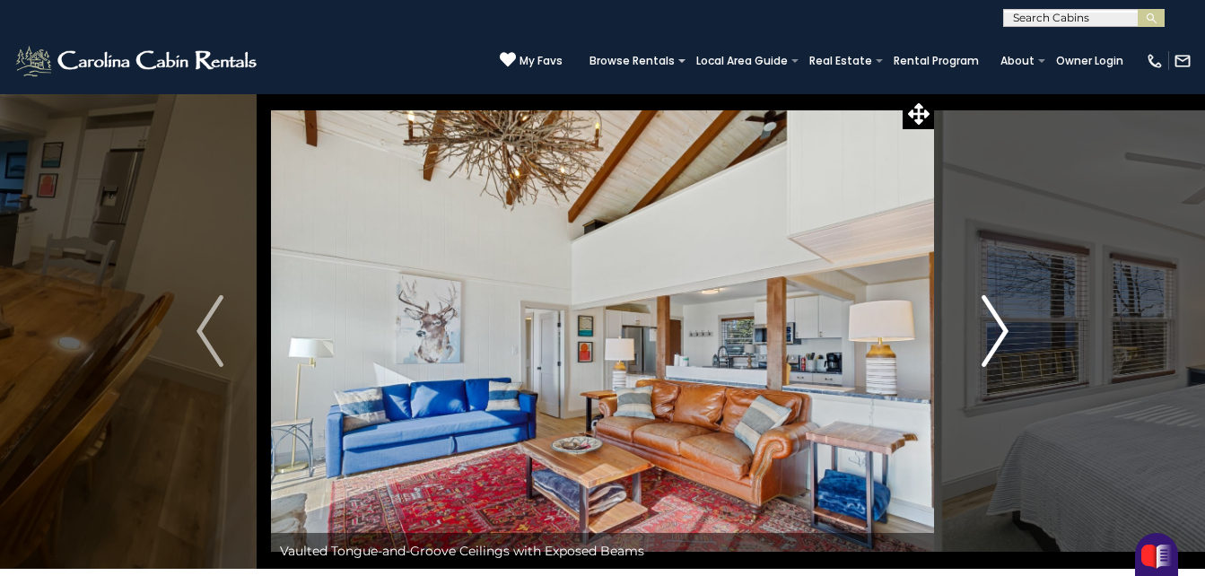
click at [988, 358] on img "Next" at bounding box center [995, 331] width 27 height 72
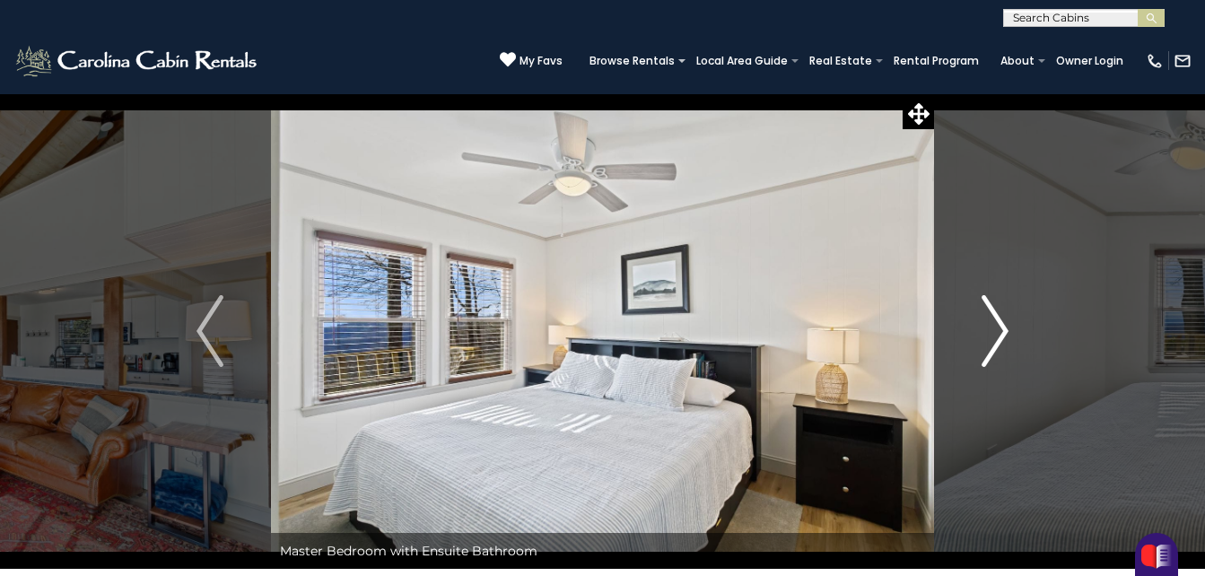
click at [988, 358] on img "Next" at bounding box center [995, 331] width 27 height 72
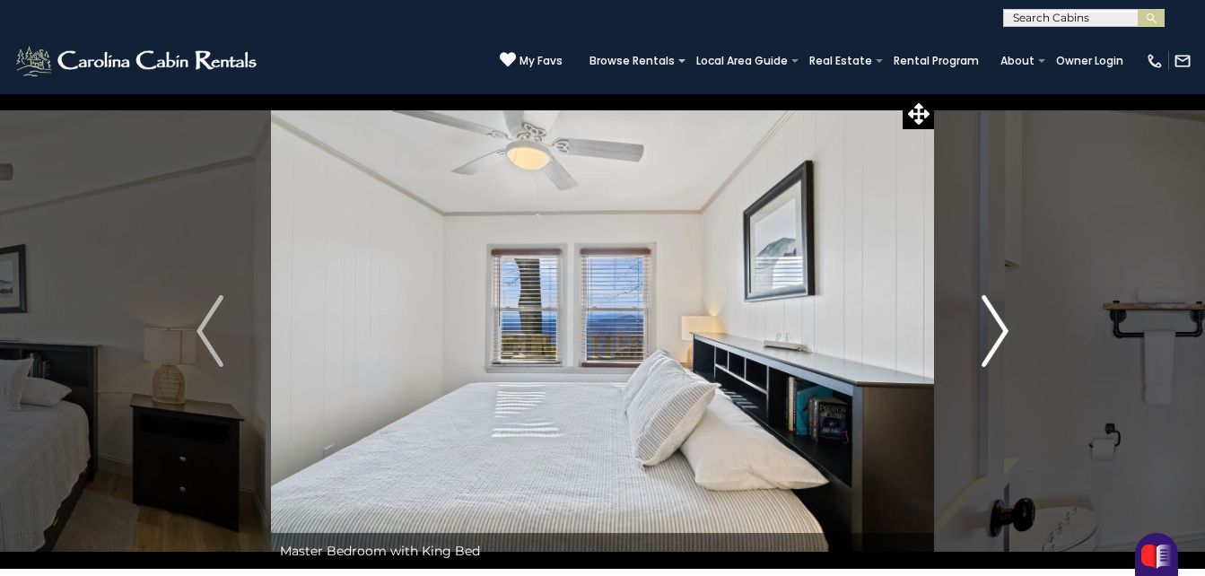
click at [988, 358] on img "Next" at bounding box center [995, 331] width 27 height 72
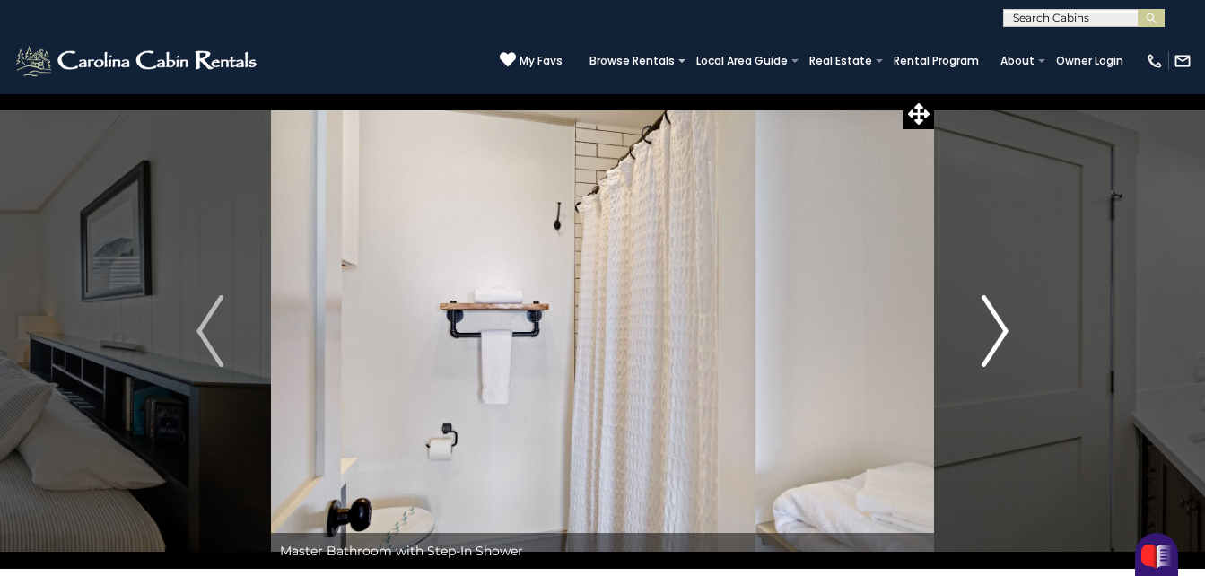
click at [988, 358] on img "Next" at bounding box center [995, 331] width 27 height 72
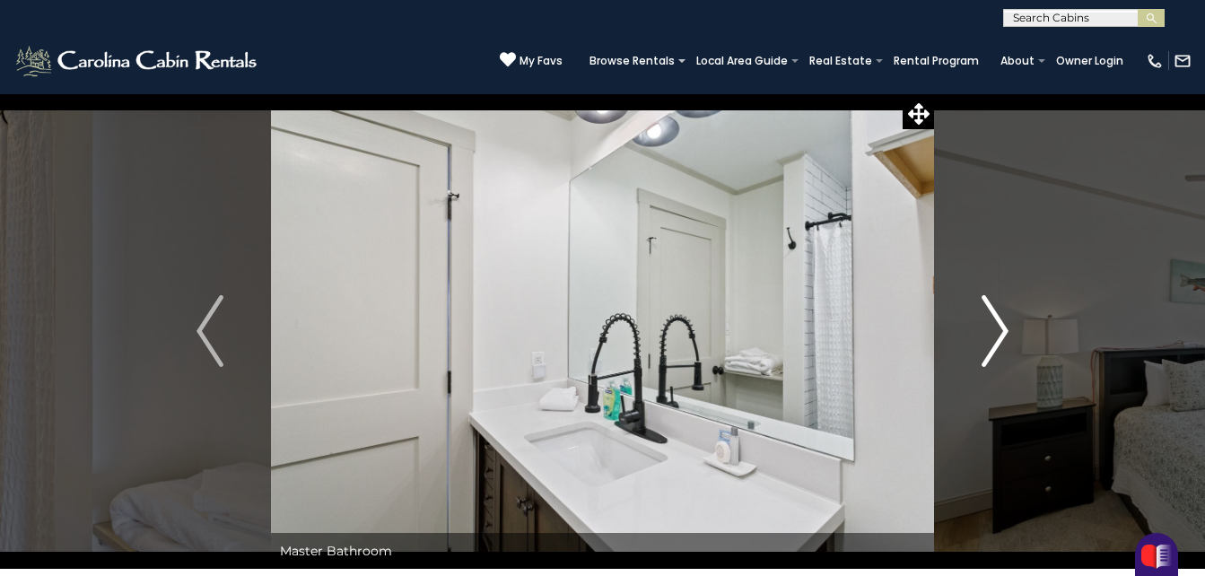
click at [988, 358] on img "Next" at bounding box center [995, 331] width 27 height 72
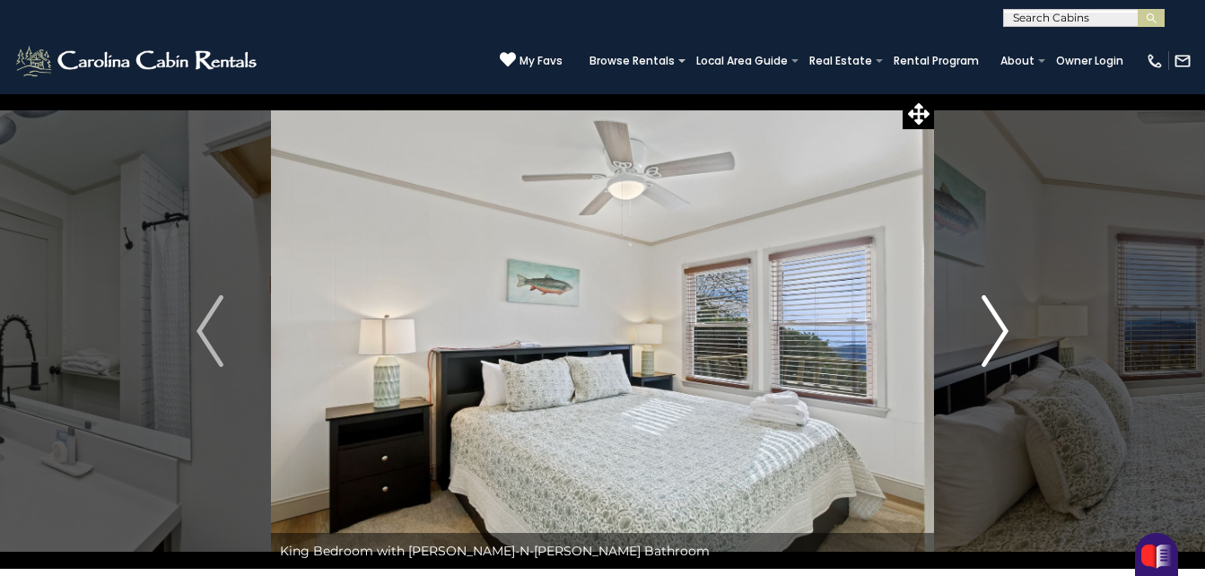
click at [988, 358] on img "Next" at bounding box center [995, 331] width 27 height 72
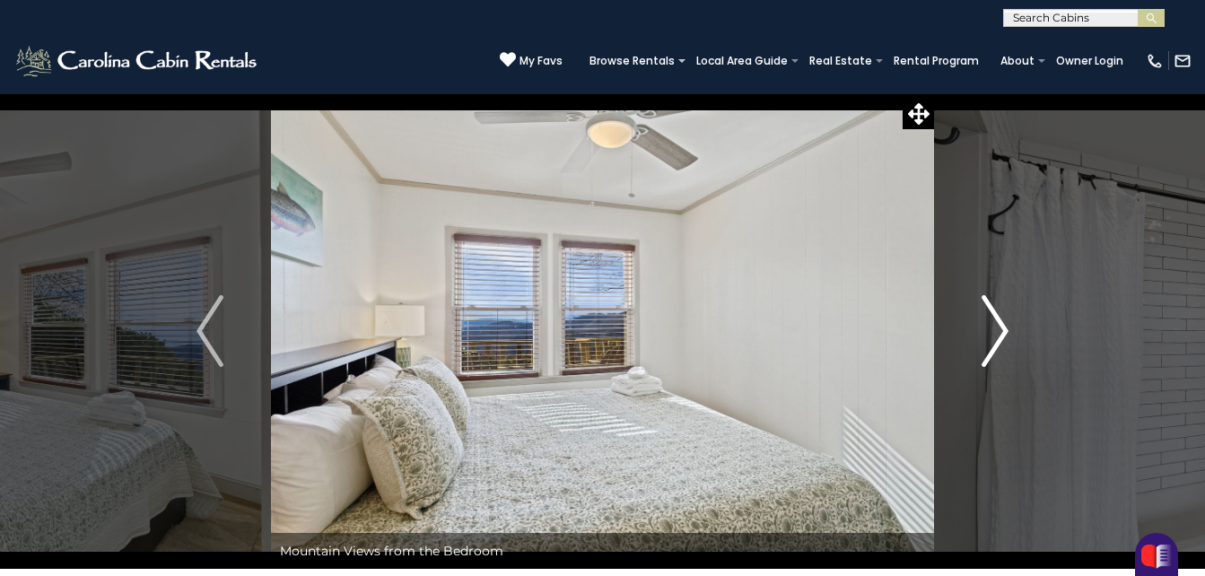
click at [988, 358] on img "Next" at bounding box center [995, 331] width 27 height 72
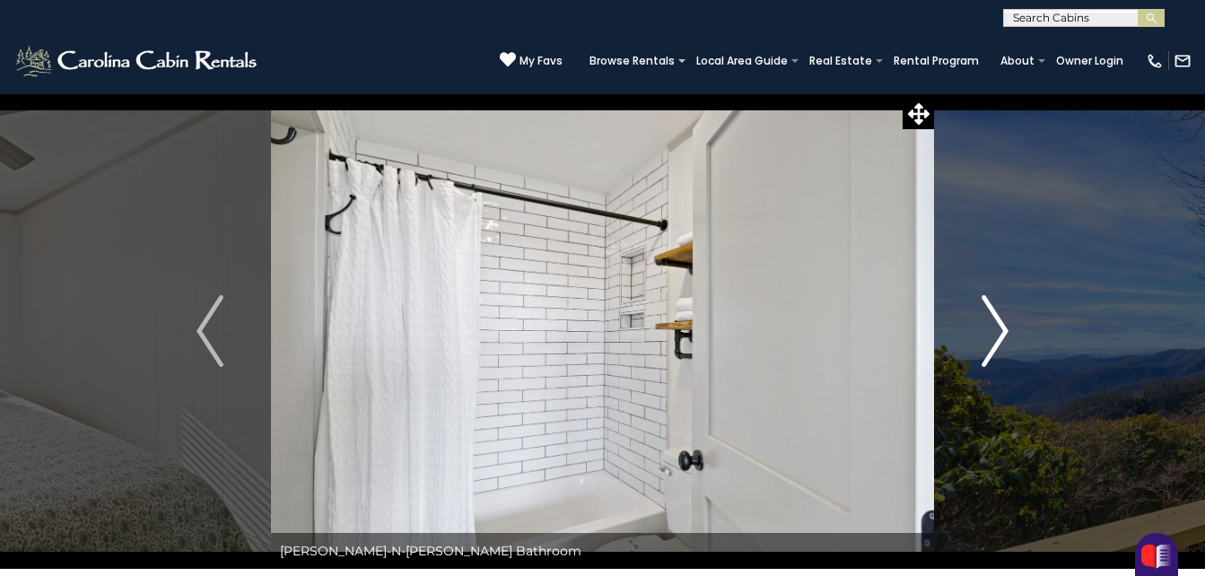
click at [989, 361] on img "Next" at bounding box center [995, 331] width 27 height 72
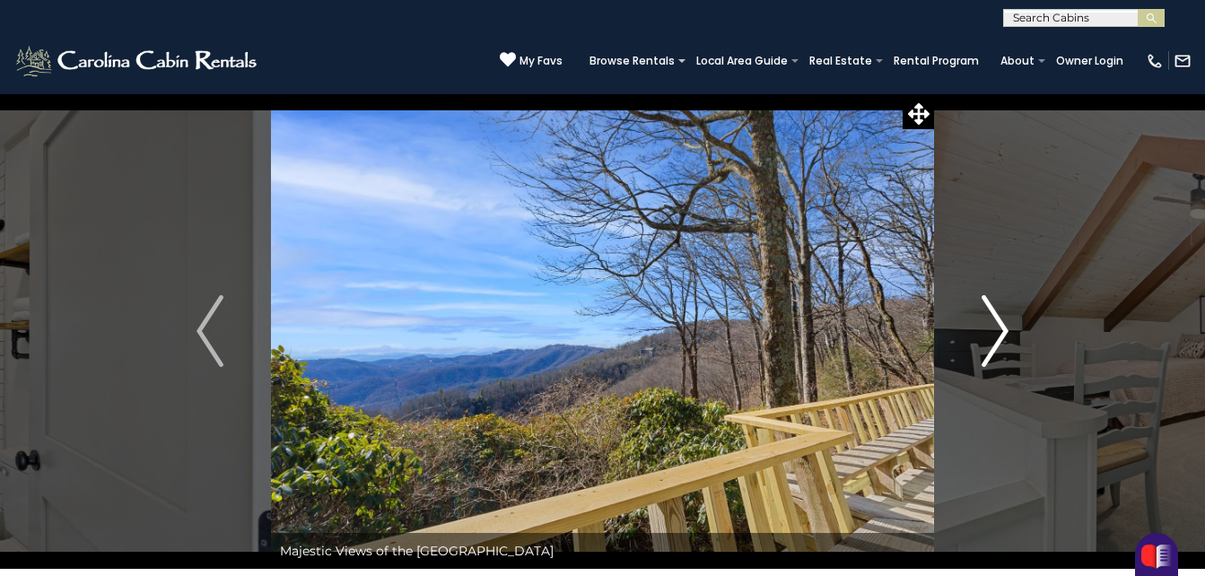
click at [989, 361] on img "Next" at bounding box center [995, 331] width 27 height 72
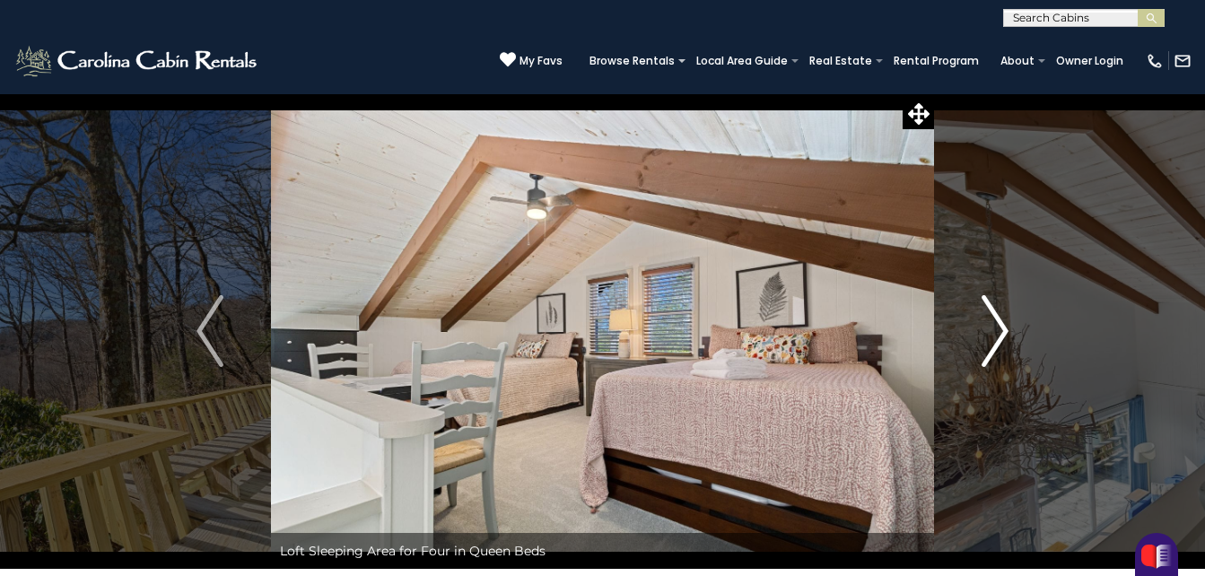
click at [989, 361] on img "Next" at bounding box center [995, 331] width 27 height 72
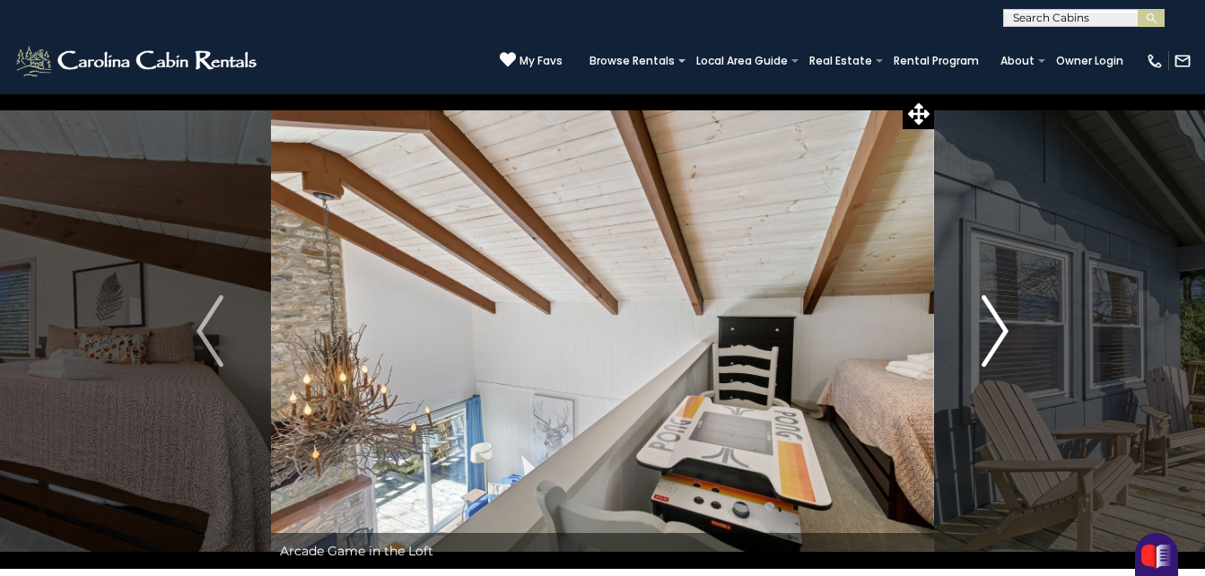
click at [989, 361] on img "Next" at bounding box center [995, 331] width 27 height 72
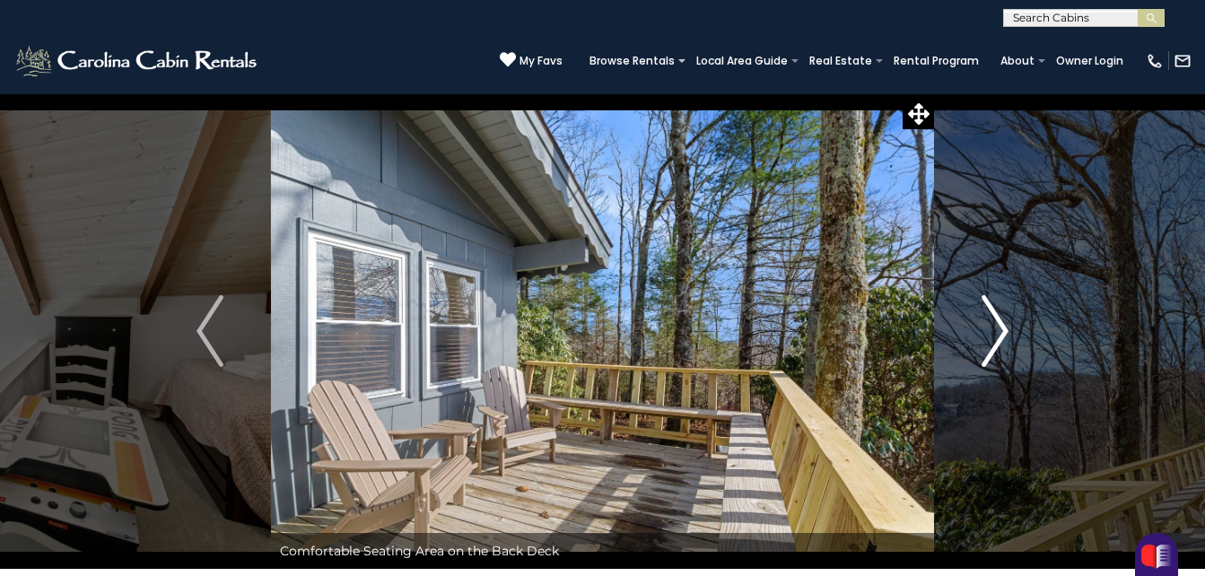
click at [992, 363] on img "Next" at bounding box center [995, 331] width 27 height 72
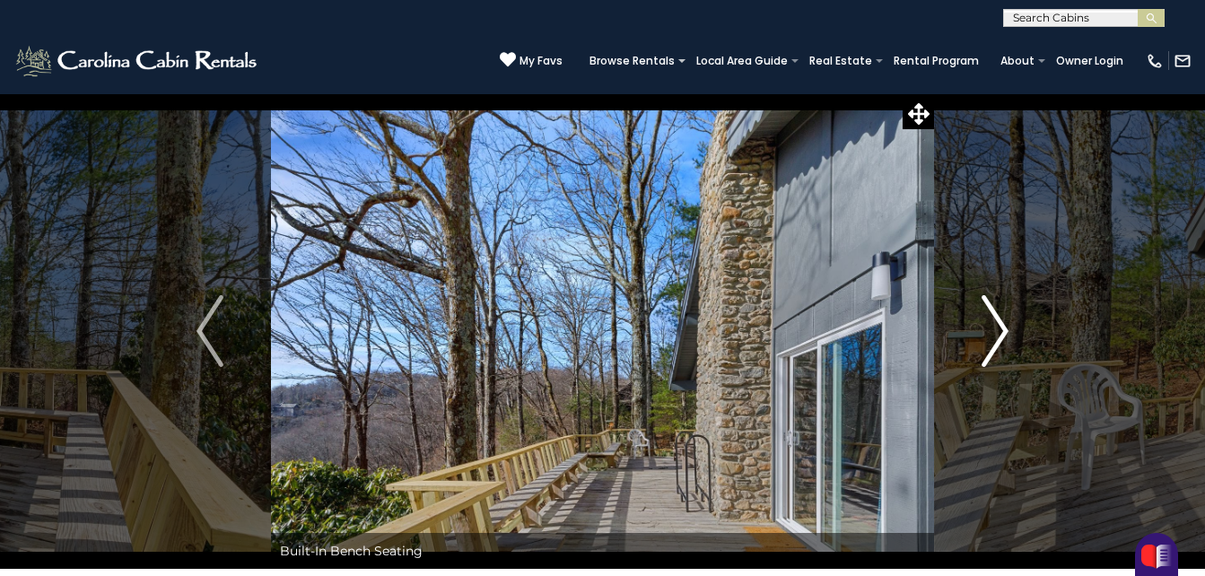
click at [990, 360] on img "Next" at bounding box center [995, 331] width 27 height 72
